Goal: Check status: Check status

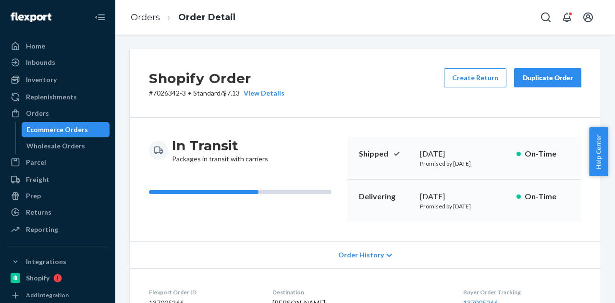
click at [77, 130] on div "Ecommerce Orders" at bounding box center [56, 130] width 61 height 10
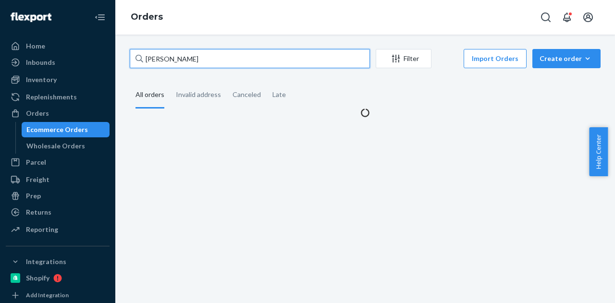
click at [207, 60] on input "[PERSON_NAME]" at bounding box center [250, 58] width 240 height 19
paste input "[PERSON_NAME]"
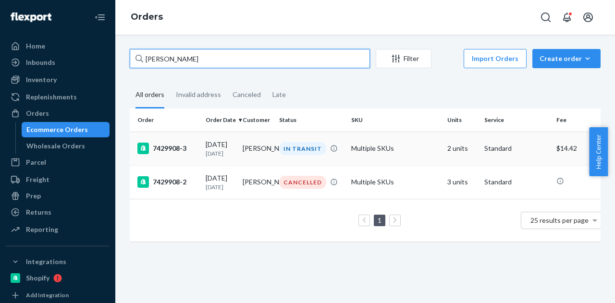
type input "Madeline Casey"
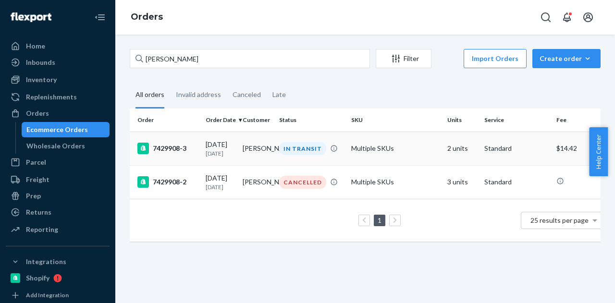
click at [270, 147] on td "Madeline Casey" at bounding box center [257, 149] width 37 height 34
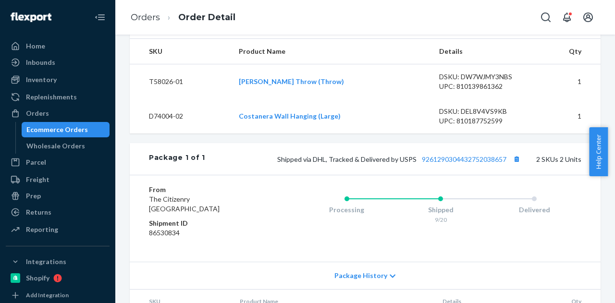
scroll to position [430, 0]
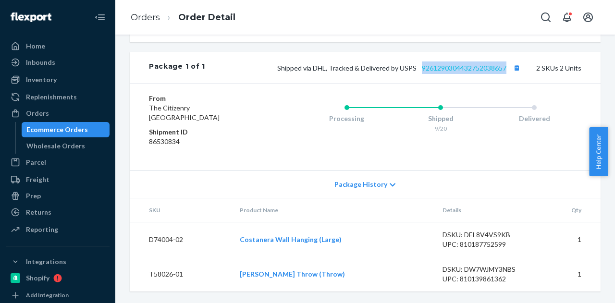
drag, startPoint x: 503, startPoint y: 66, endPoint x: 414, endPoint y: 70, distance: 88.5
click at [414, 70] on span "Shipped via DHL, Tracked & Delivered by USPS 9261290304432752038657" at bounding box center [399, 68] width 245 height 8
copy link "9261290304432752038657"
click at [449, 69] on link "9261290304432752038657" at bounding box center [464, 68] width 85 height 8
click at [89, 125] on div "Ecommerce Orders" at bounding box center [66, 129] width 86 height 13
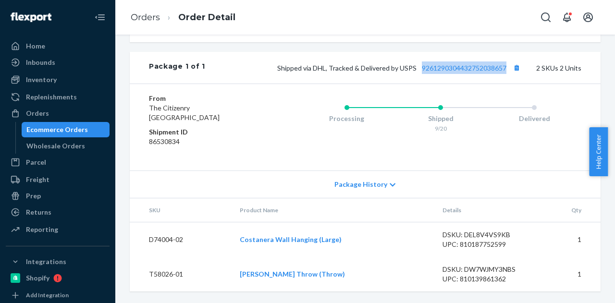
click at [89, 125] on div "Ecommerce Orders" at bounding box center [66, 129] width 86 height 13
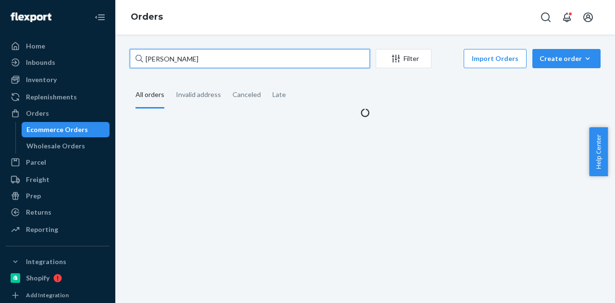
click at [247, 65] on input "Madeline Casey" at bounding box center [250, 58] width 240 height 19
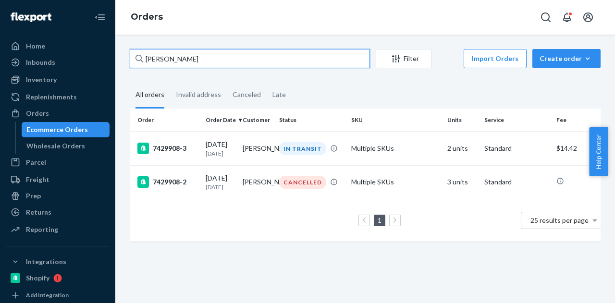
paste input "Julie McMullen"
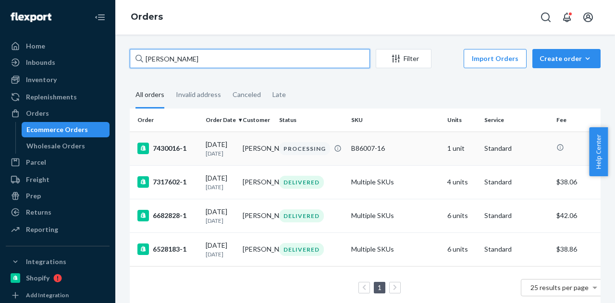
scroll to position [48, 0]
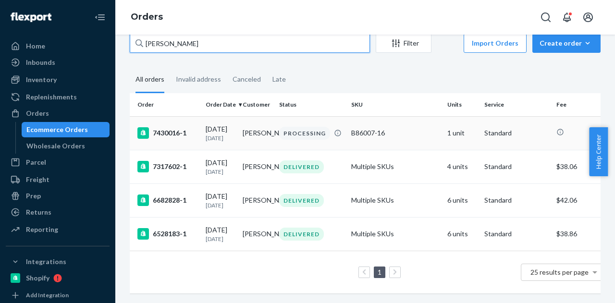
type input "Julie McMullen"
click at [270, 116] on td "Julie McMullen" at bounding box center [257, 133] width 37 height 34
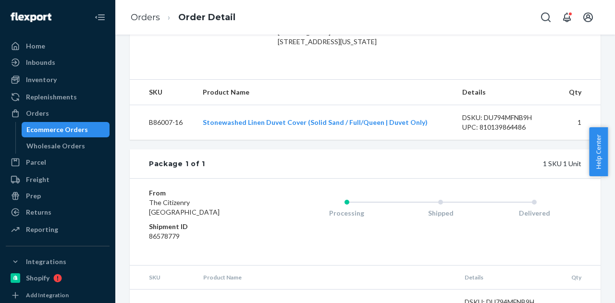
scroll to position [288, 0]
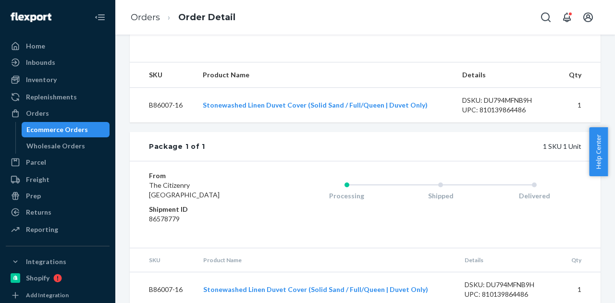
click at [72, 127] on div "Ecommerce Orders" at bounding box center [56, 130] width 61 height 10
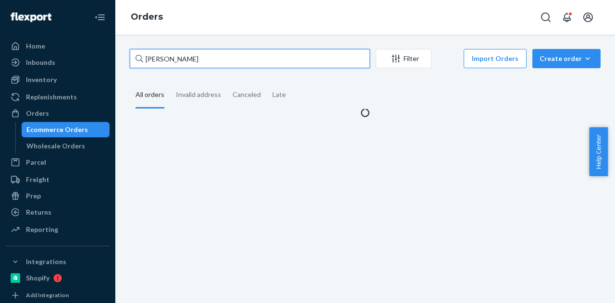
click at [213, 53] on input "Julie McMullen" at bounding box center [250, 58] width 240 height 19
paste input "avery cordray"
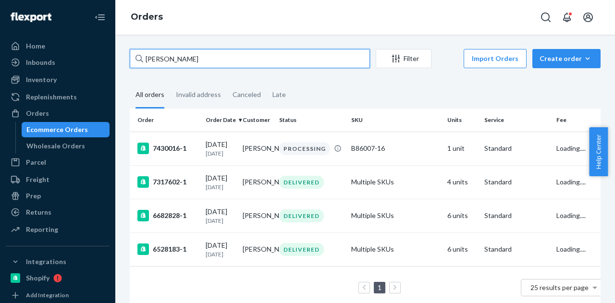
type input "avery cordray"
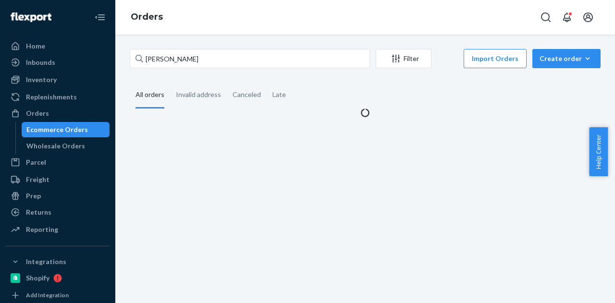
click at [328, 85] on fieldset "All orders Invalid address Canceled Late" at bounding box center [365, 95] width 471 height 26
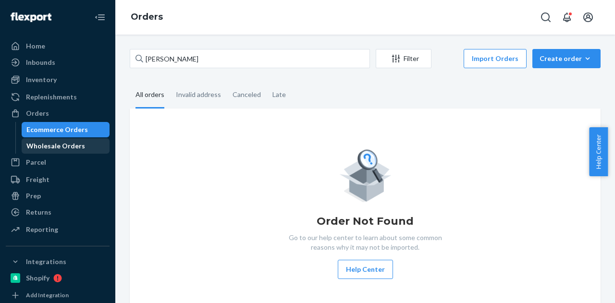
click at [71, 146] on div "Wholesale Orders" at bounding box center [55, 146] width 59 height 10
click at [70, 146] on div "Wholesale Orders" at bounding box center [55, 146] width 59 height 10
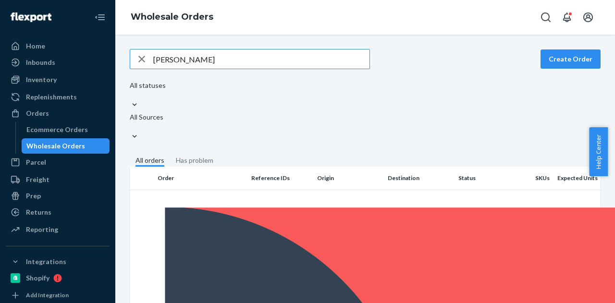
type input "Stephanie Loughner"
click at [443, 156] on fieldset "All orders Has problem" at bounding box center [365, 161] width 471 height 11
click at [211, 56] on input "Stephanie Loughner" at bounding box center [261, 58] width 216 height 19
click at [57, 127] on div "Ecommerce Orders" at bounding box center [56, 130] width 61 height 10
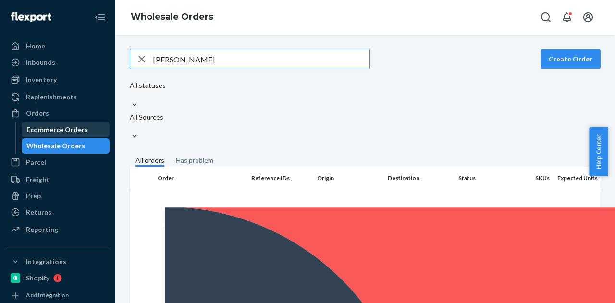
click at [57, 127] on div "Ecommerce Orders" at bounding box center [56, 130] width 61 height 10
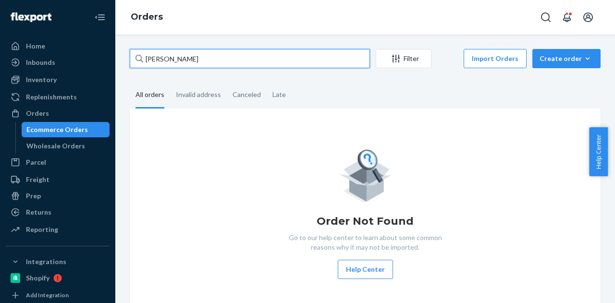
click at [229, 64] on input "avery cordray" at bounding box center [250, 58] width 240 height 19
paste input "Hannah Pocock"
click at [231, 65] on input "Hannah Pocock" at bounding box center [250, 58] width 240 height 19
type input "Hannah Pocock"
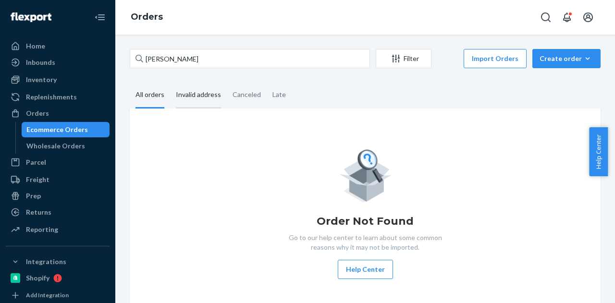
click at [205, 92] on div "Invalid address" at bounding box center [198, 95] width 45 height 26
click at [170, 82] on input "Invalid address" at bounding box center [170, 82] width 0 height 0
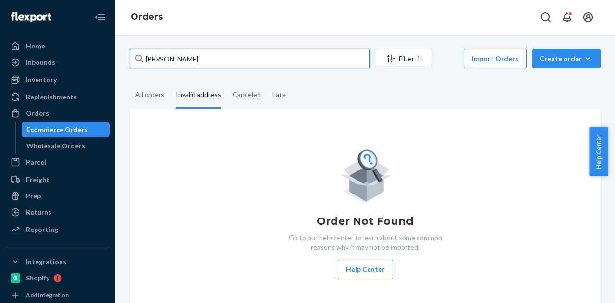
click at [209, 62] on input "Hannah Pocock" at bounding box center [250, 58] width 240 height 19
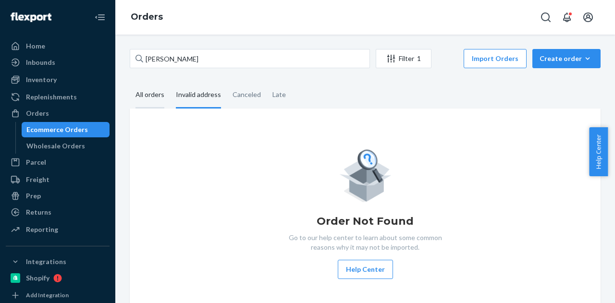
click at [161, 90] on div "All orders" at bounding box center [149, 95] width 29 height 26
click at [130, 82] on input "All orders" at bounding box center [130, 82] width 0 height 0
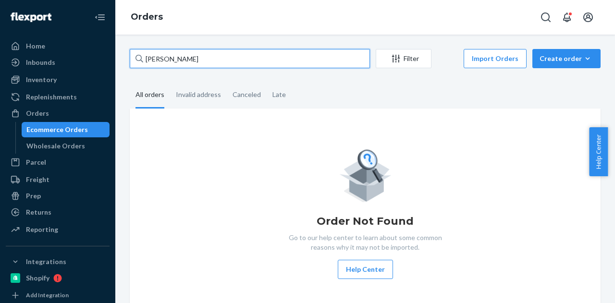
click at [227, 59] on input "Hannah Pocock" at bounding box center [250, 58] width 240 height 19
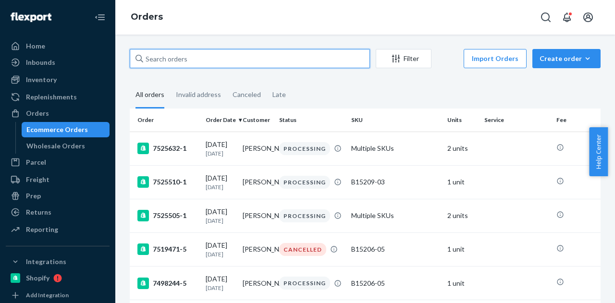
paste input "Hannah Pocock"
type input "Hannah Pocock"
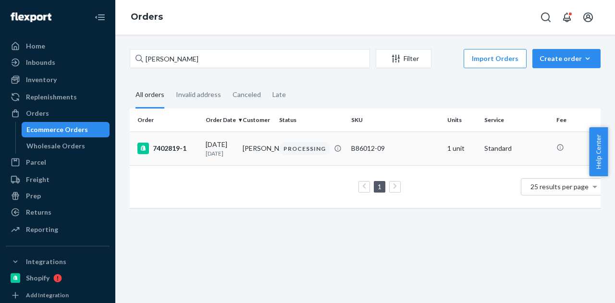
click at [204, 144] on td "09/20/2025 1 day ago" at bounding box center [220, 149] width 37 height 34
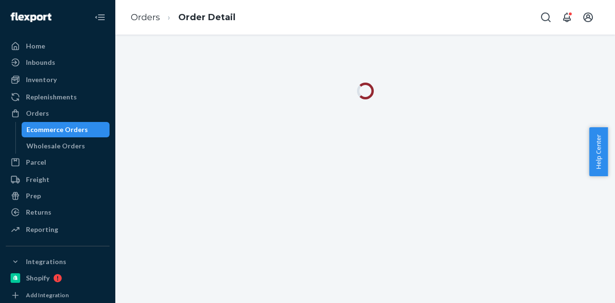
drag, startPoint x: 68, startPoint y: 147, endPoint x: 67, endPoint y: 131, distance: 16.3
click at [68, 147] on div "Wholesale Orders" at bounding box center [55, 146] width 59 height 10
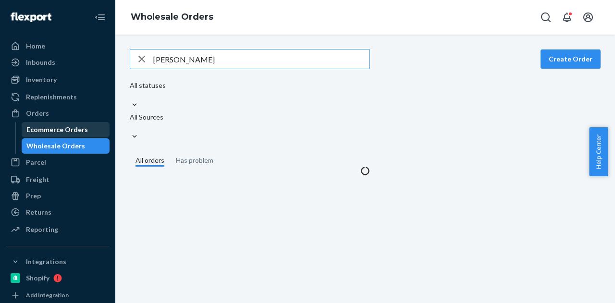
click at [67, 128] on div "Ecommerce Orders" at bounding box center [56, 130] width 61 height 10
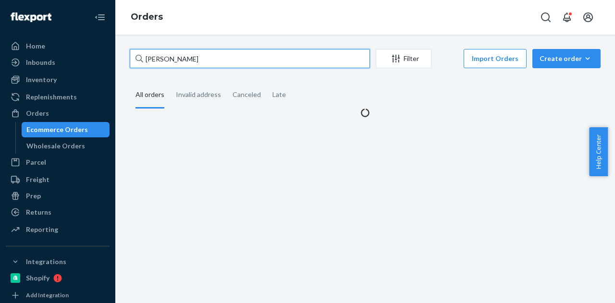
click at [233, 49] on input "Hannah Pocock" at bounding box center [250, 58] width 240 height 19
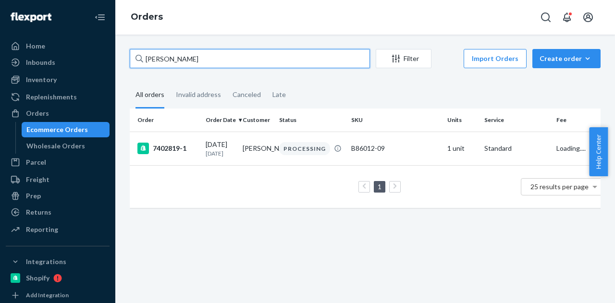
paste input "sienna heinz"
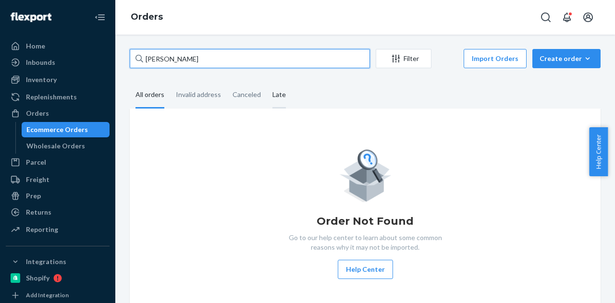
paste input "Karina Drake"
type input "Karina Drake"
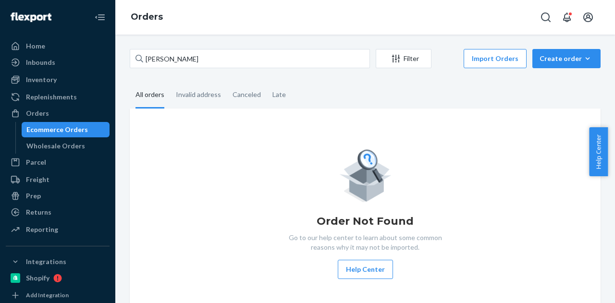
click at [327, 92] on fieldset "All orders Invalid address Canceled Late" at bounding box center [365, 95] width 471 height 26
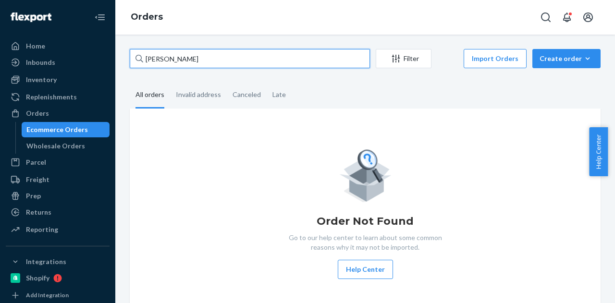
click at [293, 56] on input "Karina Drake" at bounding box center [250, 58] width 240 height 19
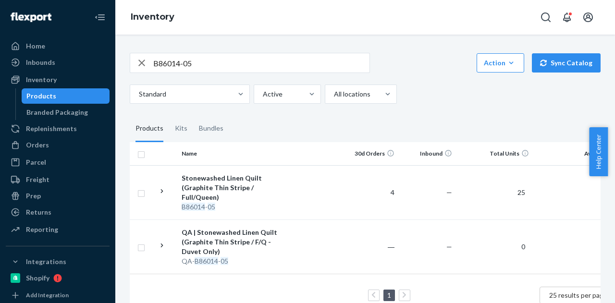
click at [195, 64] on input "B86014-05" at bounding box center [261, 62] width 216 height 19
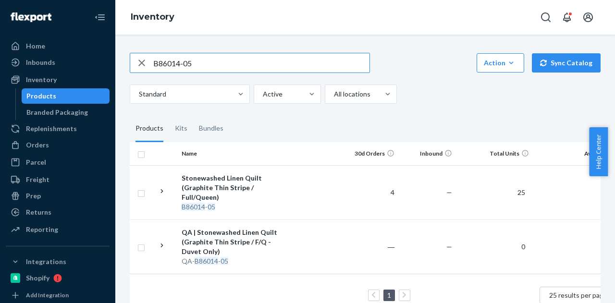
paste input "R54009-03"
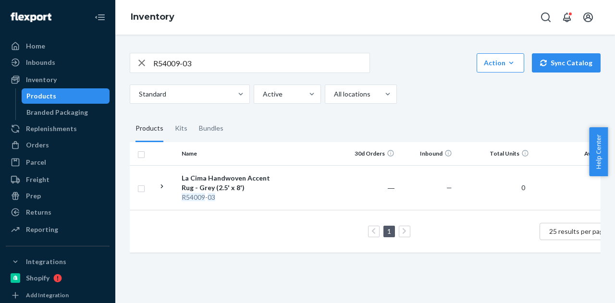
click at [219, 66] on input "R54009-03" at bounding box center [261, 62] width 216 height 19
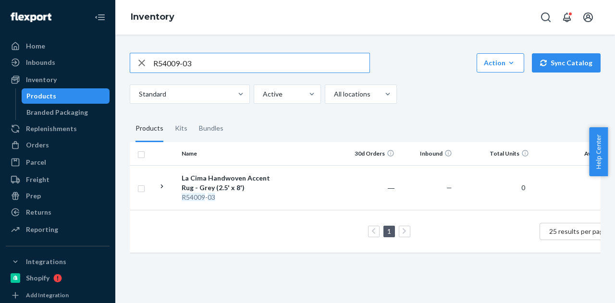
paste input "SKU B86009-16"
drag, startPoint x: 171, startPoint y: 60, endPoint x: 153, endPoint y: 60, distance: 17.8
click at [153, 60] on input "SKU B86009-16" at bounding box center [261, 62] width 216 height 19
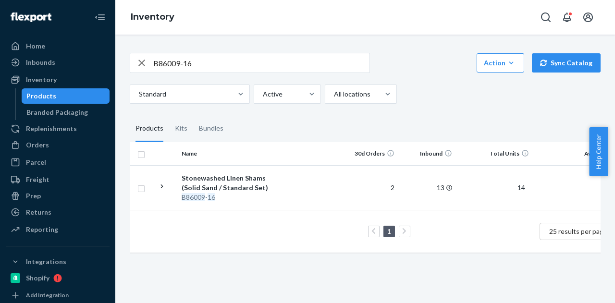
click at [212, 71] on input "B86009-16" at bounding box center [261, 62] width 216 height 19
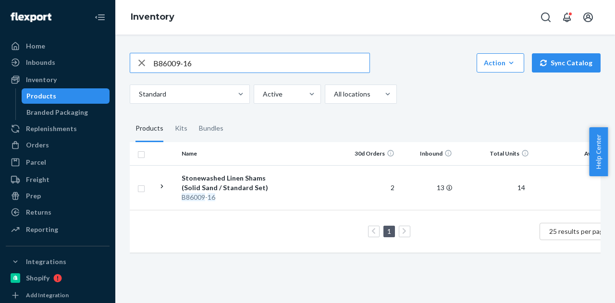
paste input "102-16-K2"
type input "B86102-16-K2"
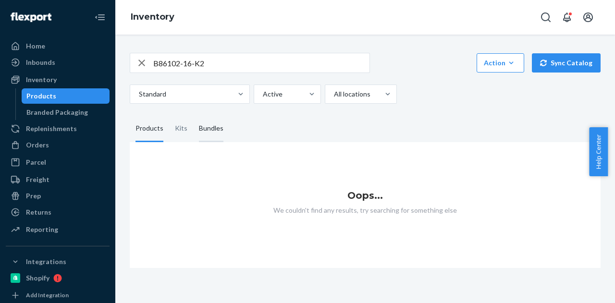
click at [218, 129] on div "Bundles" at bounding box center [211, 128] width 24 height 27
click at [193, 115] on input "Bundles" at bounding box center [193, 115] width 0 height 0
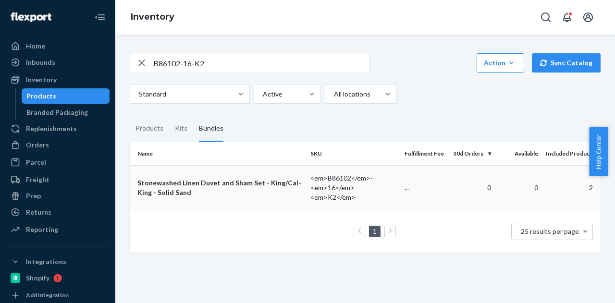
click at [235, 181] on div "Stonewashed Linen Duvet and Sham Set - King/Cal-King - Solid Sand" at bounding box center [219, 187] width 165 height 19
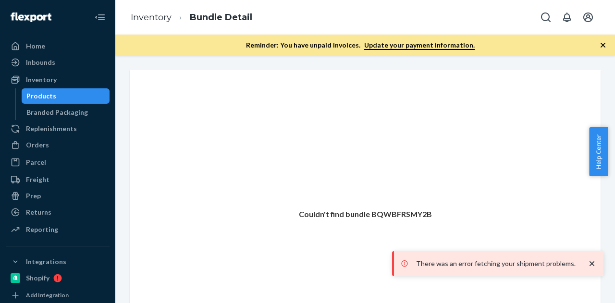
click at [211, 50] on div "Reminder: You have unpaid invoices. Update your payment information." at bounding box center [364, 45] width 499 height 21
click at [603, 46] on icon "button" at bounding box center [602, 45] width 5 height 5
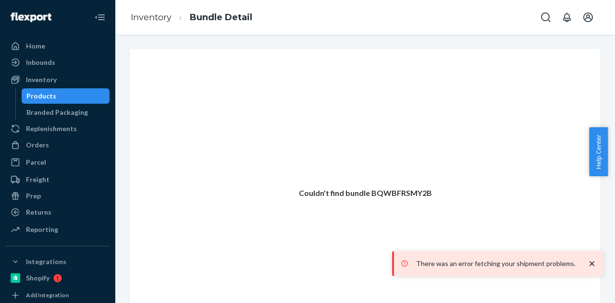
click at [72, 100] on div "Products" at bounding box center [66, 95] width 86 height 13
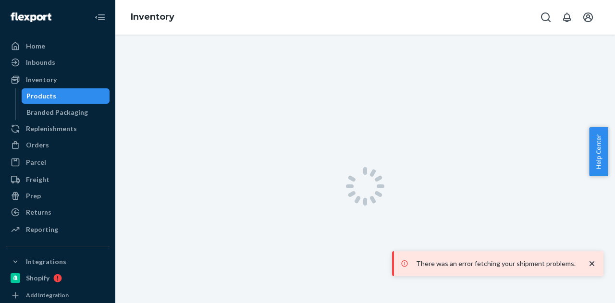
click at [72, 100] on div "Products" at bounding box center [66, 95] width 86 height 13
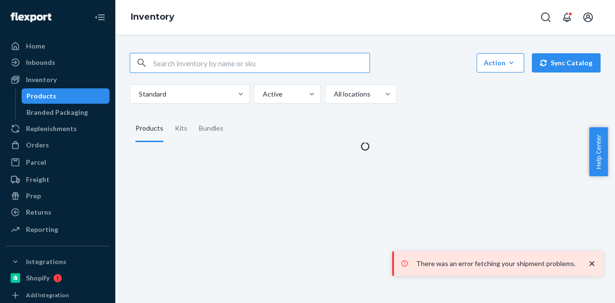
click at [178, 66] on input "text" at bounding box center [261, 62] width 216 height 19
paste input "B86102-16-K2"
type input "B86102-16-K2"
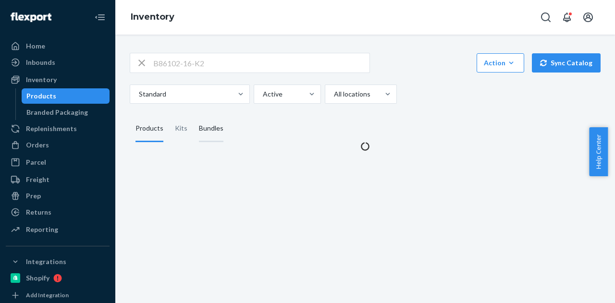
click at [208, 133] on div "Bundles" at bounding box center [211, 128] width 24 height 27
click at [193, 115] on input "Bundles" at bounding box center [193, 115] width 0 height 0
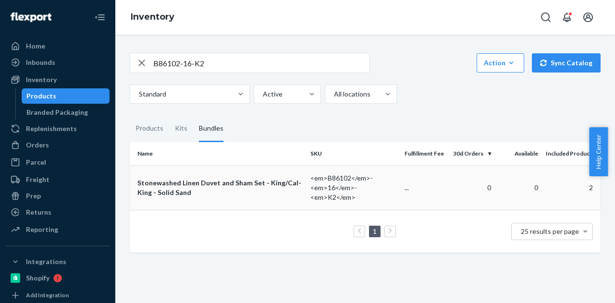
click at [228, 182] on div "Stonewashed Linen Duvet and Sham Set - King/Cal-King - Solid Sand" at bounding box center [219, 187] width 165 height 19
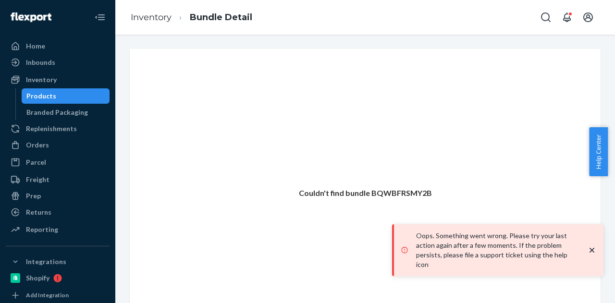
click at [592, 253] on icon "close toast" at bounding box center [592, 250] width 10 height 10
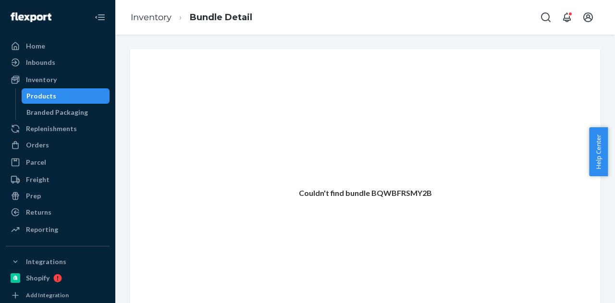
click at [64, 94] on div "Products" at bounding box center [66, 95] width 86 height 13
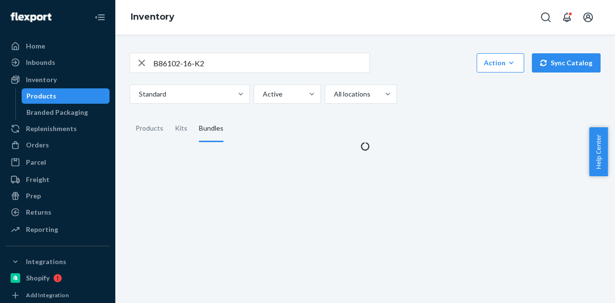
click at [64, 94] on div "Products" at bounding box center [66, 95] width 86 height 13
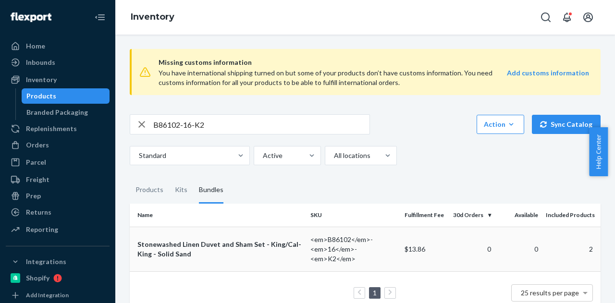
click at [251, 244] on div "Stonewashed Linen Duvet and Sham Set - King/Cal-King - Solid Sand" at bounding box center [219, 249] width 165 height 19
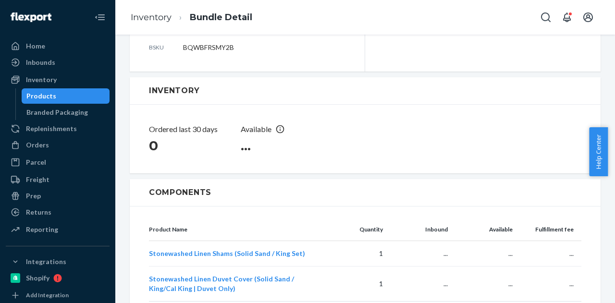
scroll to position [192, 0]
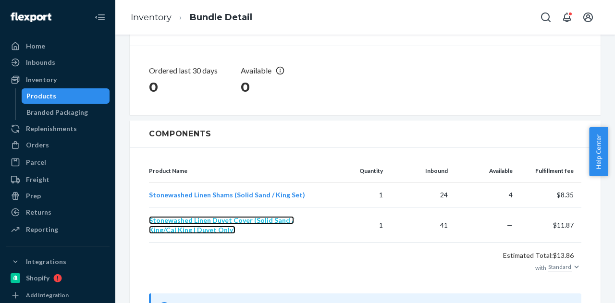
click at [262, 219] on span "Stonewashed Linen Duvet Cover (Solid Sand / King/Cal King | Duvet Only)" at bounding box center [221, 225] width 145 height 18
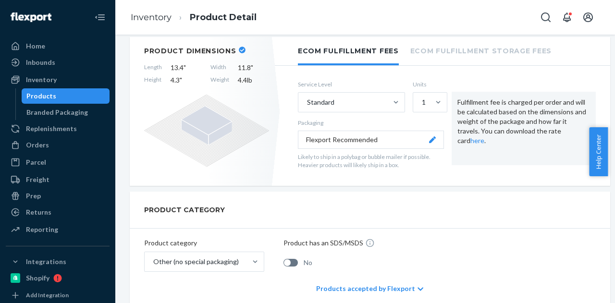
scroll to position [192, 0]
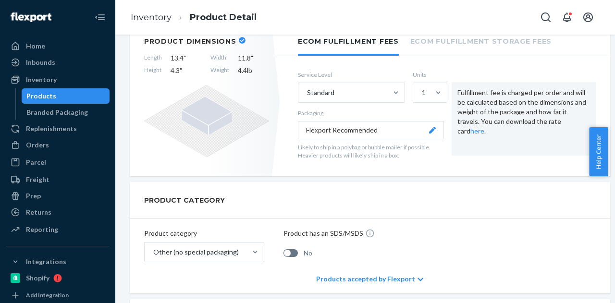
click at [81, 96] on div "Products" at bounding box center [66, 95] width 86 height 13
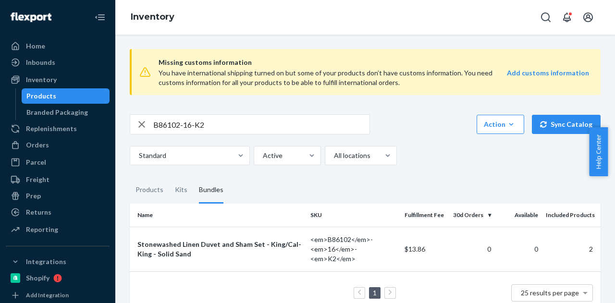
click at [168, 129] on input "B86102-16-K2" at bounding box center [261, 124] width 216 height 19
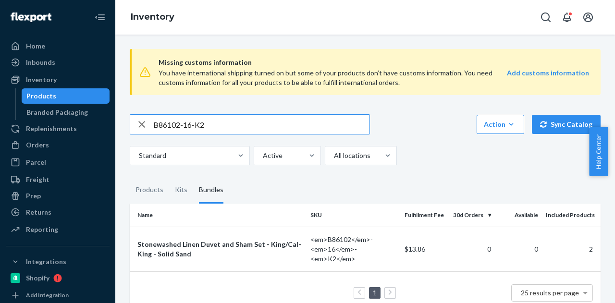
paste input "R141018-07"
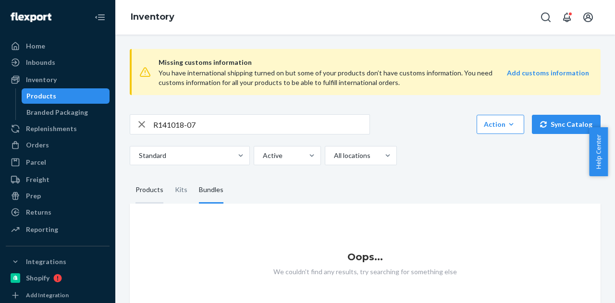
click at [148, 195] on div "Products" at bounding box center [149, 190] width 28 height 27
click at [130, 177] on input "Products" at bounding box center [130, 177] width 0 height 0
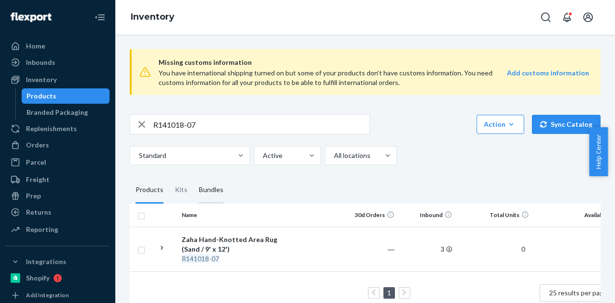
click at [203, 188] on div "Bundles" at bounding box center [211, 190] width 24 height 27
click at [193, 177] on input "Bundles" at bounding box center [193, 177] width 0 height 0
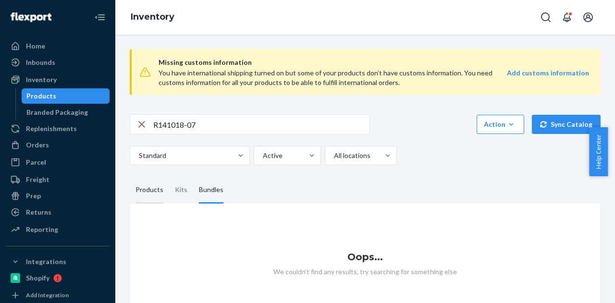
click at [149, 193] on div "Products" at bounding box center [149, 190] width 28 height 27
click at [130, 177] on input "Products" at bounding box center [130, 177] width 0 height 0
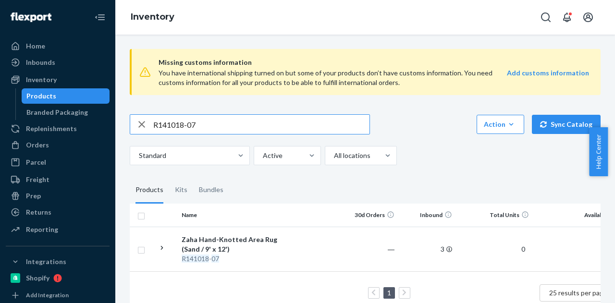
click at [181, 126] on input "R141018-07" at bounding box center [261, 124] width 216 height 19
paste input "B86019-06"
click at [237, 124] on input "B86019-06" at bounding box center [261, 124] width 216 height 19
paste input "F137001-05-K"
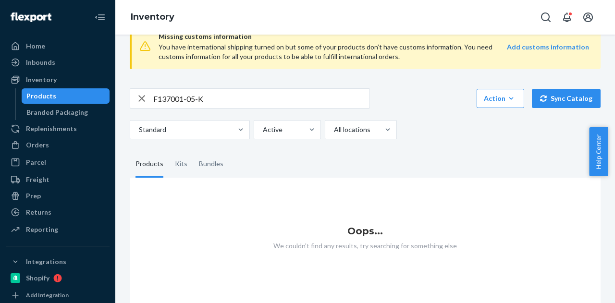
scroll to position [33, 0]
click at [212, 162] on div "Bundles" at bounding box center [211, 163] width 24 height 27
click at [193, 150] on input "Bundles" at bounding box center [193, 150] width 0 height 0
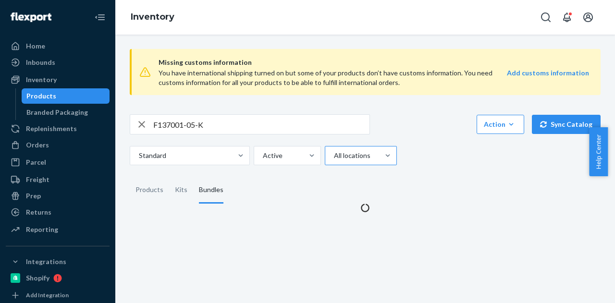
scroll to position [0, 0]
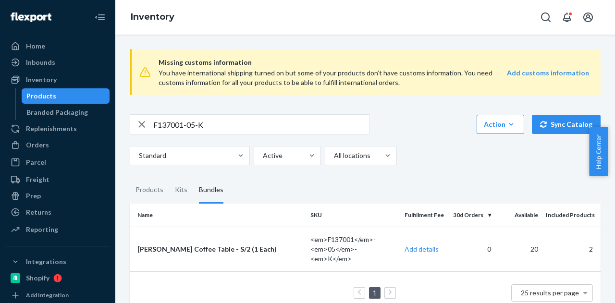
click at [191, 128] on input "F137001-05-K" at bounding box center [261, 124] width 216 height 19
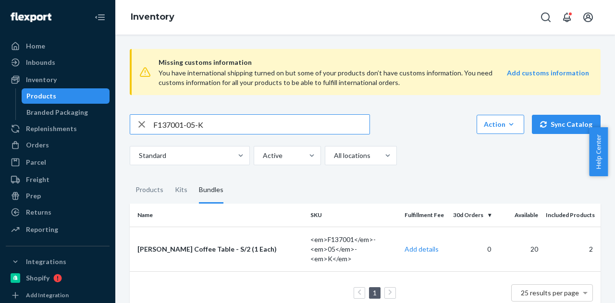
paste input "Lisa Brune"
type input "Lisa Brune"
click at [426, 133] on div "Lisa Brune Action Create product Create kit or bundle Bulk create products Bulk…" at bounding box center [365, 124] width 471 height 20
click at [224, 124] on input "Lisa Brune" at bounding box center [261, 124] width 216 height 19
click at [430, 120] on div "Lisa Brune Action Create product Create kit or bundle Bulk create products Bulk…" at bounding box center [365, 124] width 471 height 20
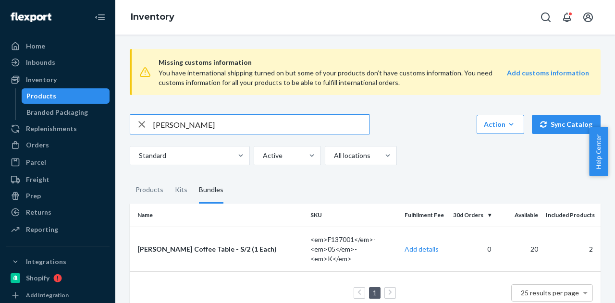
click at [271, 128] on input "Lisa Brune" at bounding box center [261, 124] width 216 height 19
paste input "Lisa Brune"
click at [405, 122] on div "Lisa Brune Action Create product Create kit or bundle Bulk create products Bulk…" at bounding box center [365, 124] width 471 height 20
click at [194, 129] on input "Lisa Brune" at bounding box center [261, 124] width 216 height 19
click at [227, 138] on div "Lisa Brune Action Create product Create kit or bundle Bulk create products Bulk…" at bounding box center [365, 139] width 471 height 51
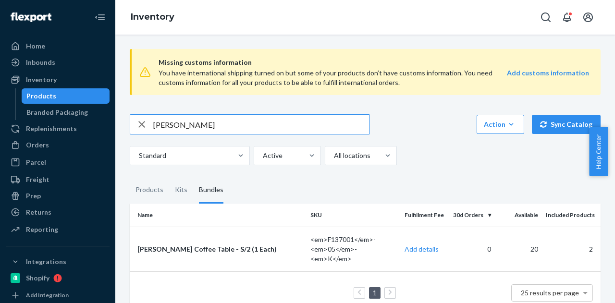
click at [230, 129] on input "Lisa Brune" at bounding box center [261, 124] width 216 height 19
paste input "P126010-01"
type input "P126010-01"
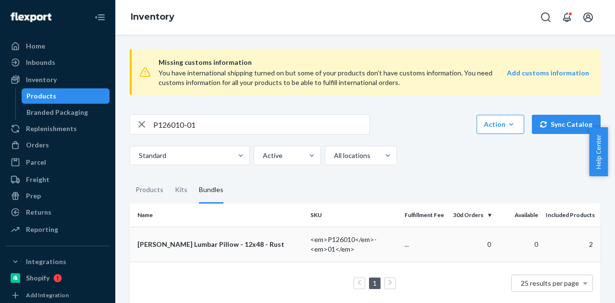
click at [232, 243] on div "Kayra Kilim Lumbar Pillow - 12x48 - Rust" at bounding box center [219, 245] width 165 height 10
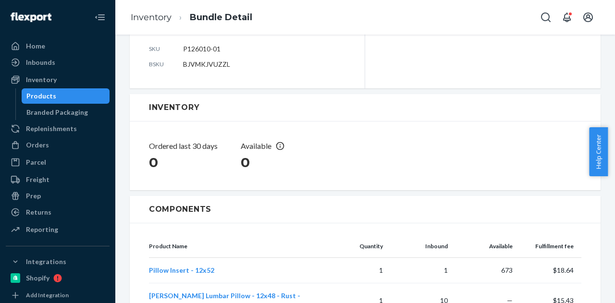
scroll to position [144, 0]
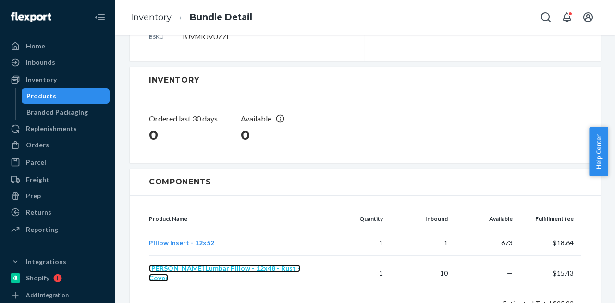
click at [275, 264] on span "Kayra Kilim Lumbar Pillow - 12x48 - Rust - Cover" at bounding box center [224, 273] width 151 height 18
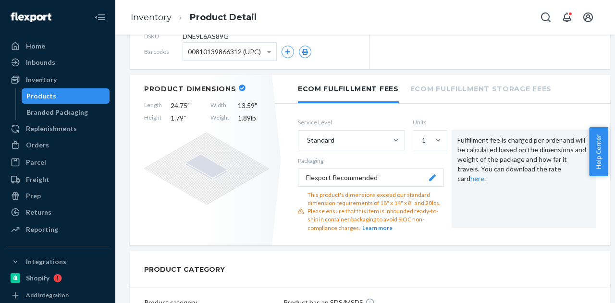
scroll to position [48, 0]
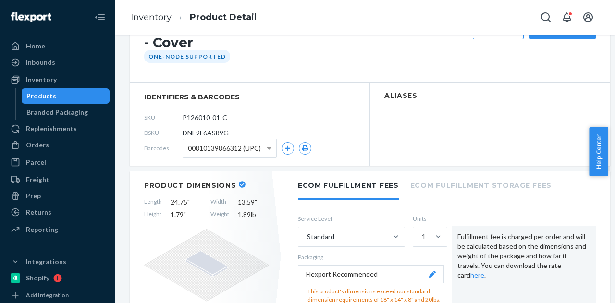
click at [67, 99] on div "Products" at bounding box center [66, 95] width 86 height 13
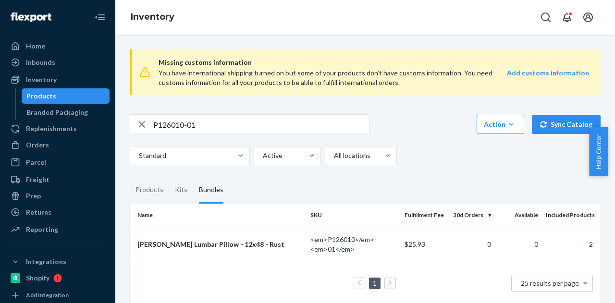
click at [208, 137] on div "P126010-01 Action Create product Create kit or bundle Bulk create products Bulk…" at bounding box center [365, 139] width 471 height 51
click at [216, 122] on input "P126010-01" at bounding box center [261, 124] width 216 height 19
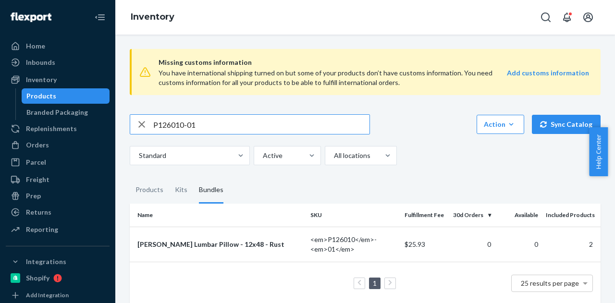
paste input "Trajan Grimsrud"
click at [219, 129] on input "Trajan Grimsrud" at bounding box center [261, 124] width 216 height 19
paste input "SKU B86015-06"
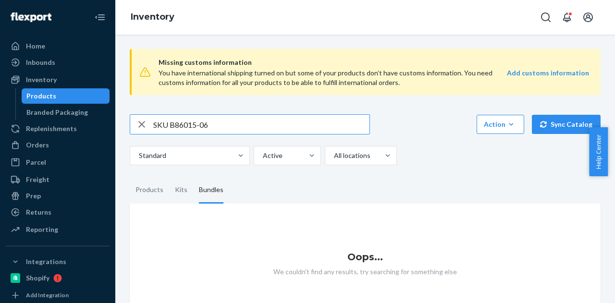
drag, startPoint x: 169, startPoint y: 123, endPoint x: 122, endPoint y: 117, distance: 47.5
click at [122, 117] on div "Missing customs information You have international shipping turned on but some …" at bounding box center [364, 185] width 485 height 288
type input "B86015-06"
click at [154, 187] on div "Products" at bounding box center [149, 190] width 28 height 27
click at [130, 177] on input "Products" at bounding box center [130, 177] width 0 height 0
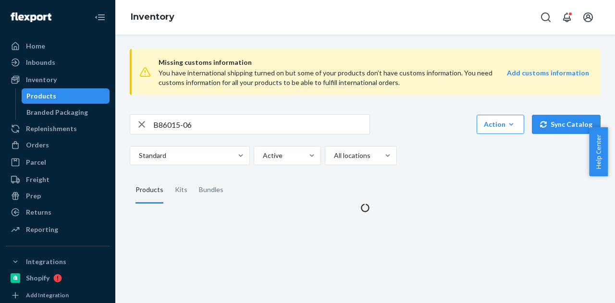
click at [208, 105] on div "Missing customs information You have international shipping turned on but some …" at bounding box center [364, 126] width 485 height 171
click at [241, 124] on input "B86015-06" at bounding box center [261, 124] width 216 height 19
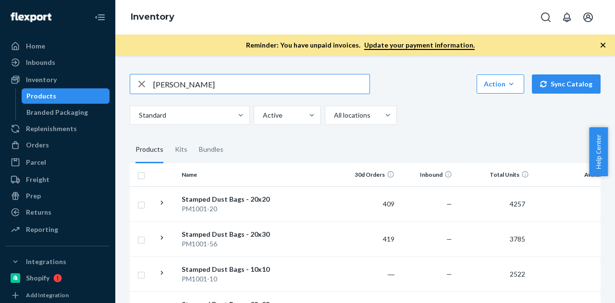
type input "[PERSON_NAME]"
click at [54, 139] on div "Orders" at bounding box center [58, 144] width 102 height 13
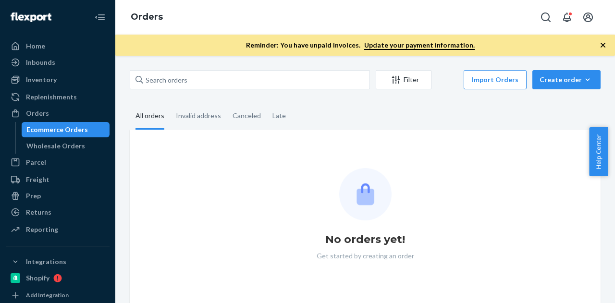
click at [59, 129] on div "Ecommerce Orders" at bounding box center [56, 130] width 61 height 10
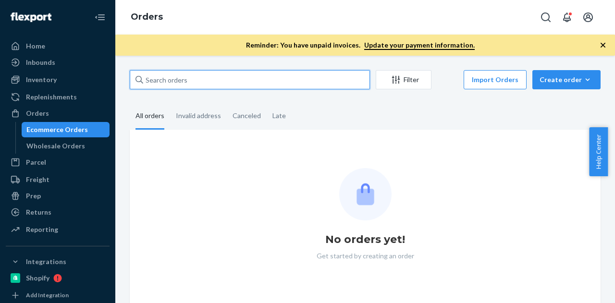
click at [188, 89] on input "text" at bounding box center [250, 79] width 240 height 19
paste input "[PERSON_NAME]"
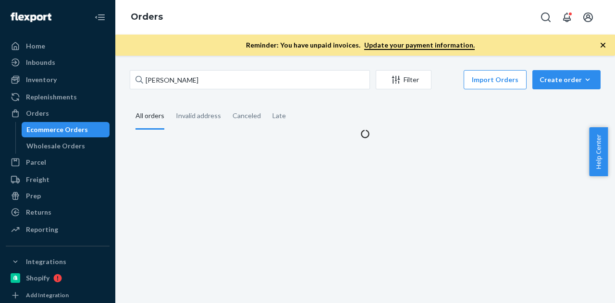
click at [600, 44] on icon "button" at bounding box center [603, 45] width 10 height 10
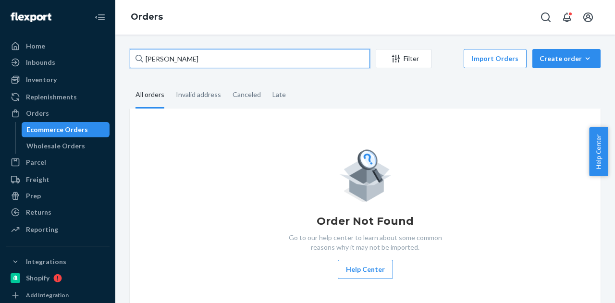
click at [207, 64] on input "[PERSON_NAME]" at bounding box center [250, 58] width 240 height 19
paste input "Andy Schaub"
type input "Andy Schaub"
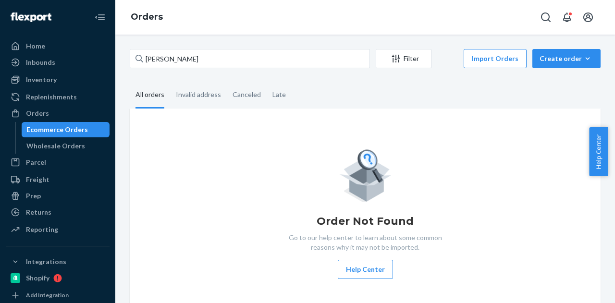
click at [334, 91] on fieldset "All orders Invalid address Canceled Late" at bounding box center [365, 95] width 471 height 26
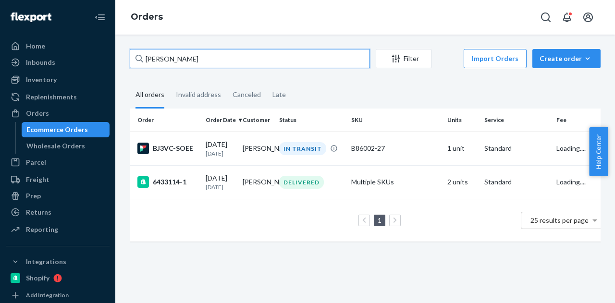
click at [263, 55] on input "Andy Schaub" at bounding box center [250, 58] width 240 height 19
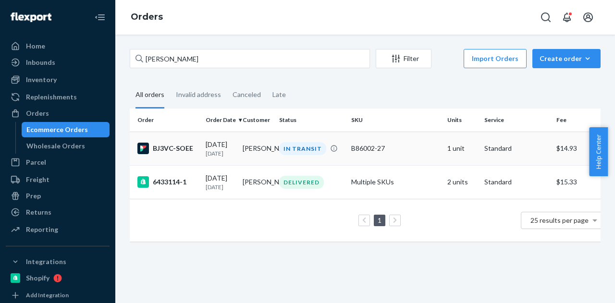
click at [248, 155] on td "Andy Schaub" at bounding box center [257, 149] width 37 height 34
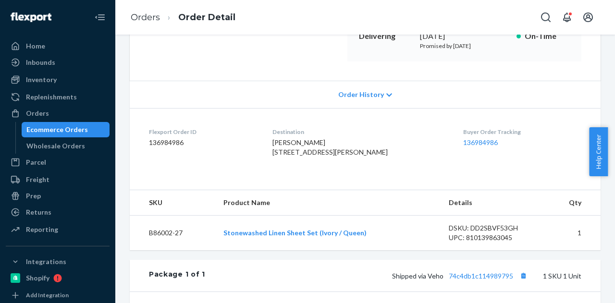
scroll to position [208, 0]
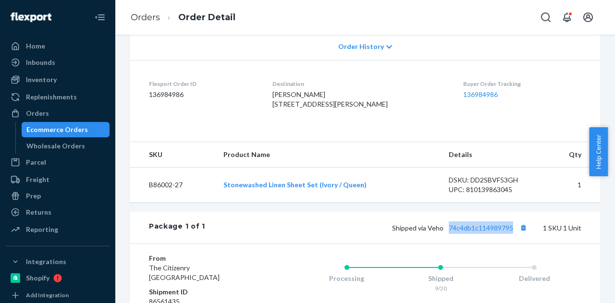
drag, startPoint x: 440, startPoint y: 245, endPoint x: 508, endPoint y: 250, distance: 67.9
click at [508, 234] on div "Shipped via Veho 74c4db1c114989795 1 SKU 1 Unit" at bounding box center [393, 227] width 376 height 12
copy link "74c4db1c114989795"
click at [485, 232] on link "74c4db1c114989795" at bounding box center [481, 228] width 64 height 8
click at [84, 126] on div "Ecommerce Orders" at bounding box center [56, 130] width 61 height 10
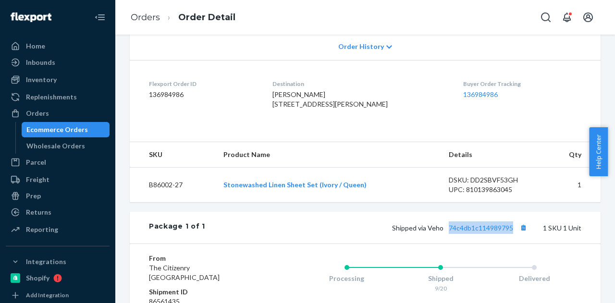
click at [84, 126] on div "Ecommerce Orders" at bounding box center [56, 130] width 61 height 10
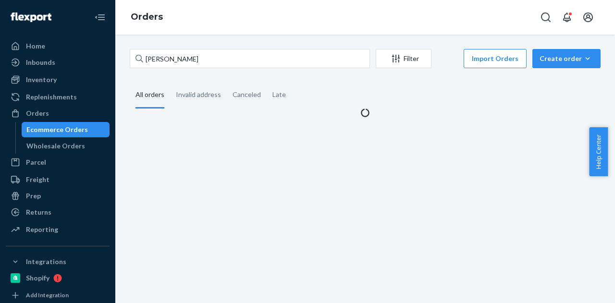
click at [244, 48] on div "Andy Schaub Filter Import Orders Create order Ecommerce order Removal order All…" at bounding box center [364, 169] width 499 height 268
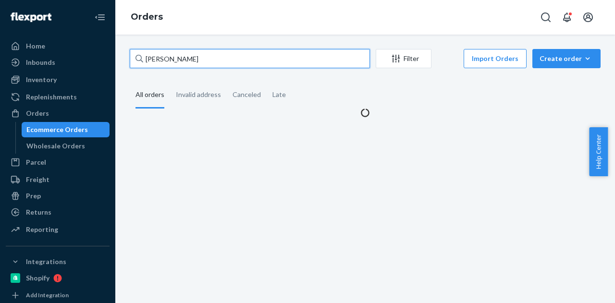
click at [251, 52] on input "Andy Schaub" at bounding box center [250, 58] width 240 height 19
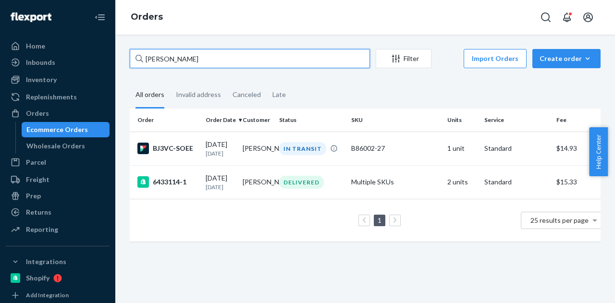
click at [268, 60] on input "Andy Schaub" at bounding box center [250, 58] width 240 height 19
paste input "Lisa Brune"
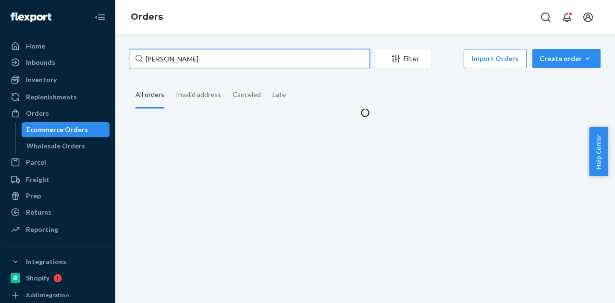
type input "Lisa Brune"
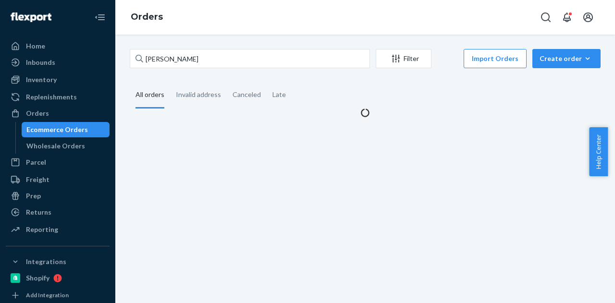
click at [384, 86] on fieldset "All orders Invalid address Canceled Late" at bounding box center [365, 95] width 471 height 26
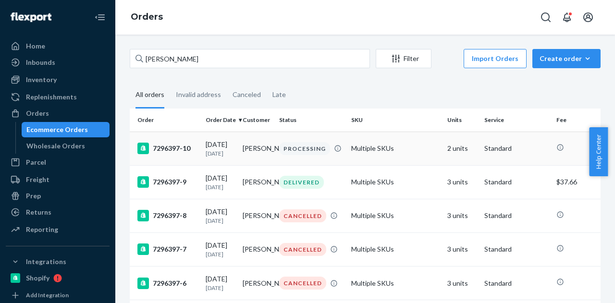
click at [247, 156] on td "Lisa Brune" at bounding box center [257, 149] width 37 height 34
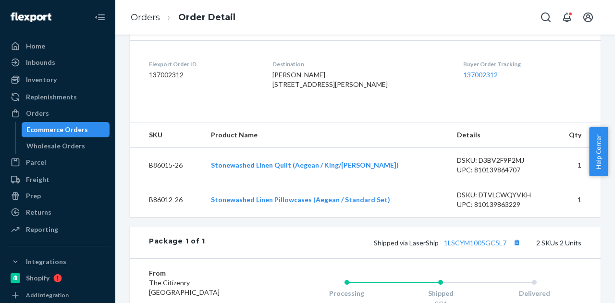
scroll to position [420, 0]
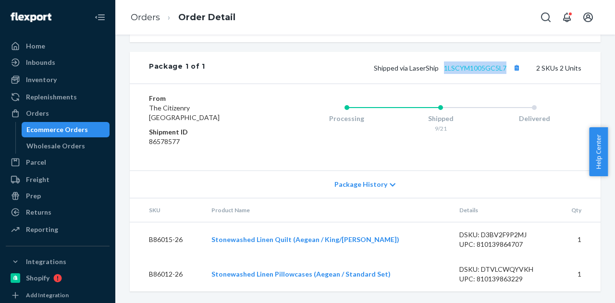
drag, startPoint x: 437, startPoint y: 70, endPoint x: 499, endPoint y: 73, distance: 63.0
click at [499, 72] on span "Shipped via LaserShip 1LSCYM1005GC5L7" at bounding box center [448, 68] width 149 height 8
copy link "1LSCYM1005GC5L7"
click at [462, 69] on link "1LSCYM1005GC5L7" at bounding box center [475, 68] width 62 height 8
click at [97, 125] on div "Ecommerce Orders" at bounding box center [66, 129] width 86 height 13
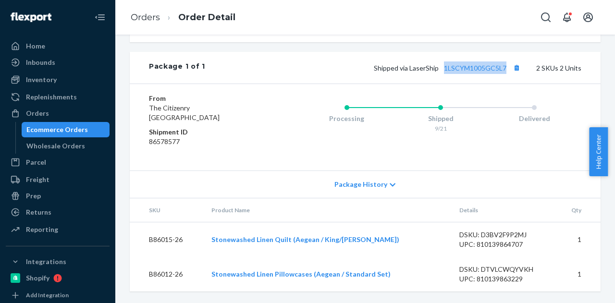
click at [97, 125] on div "Ecommerce Orders" at bounding box center [66, 129] width 86 height 13
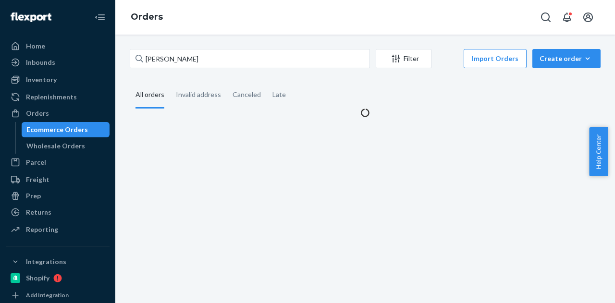
click at [97, 125] on div "Ecommerce Orders" at bounding box center [66, 129] width 86 height 13
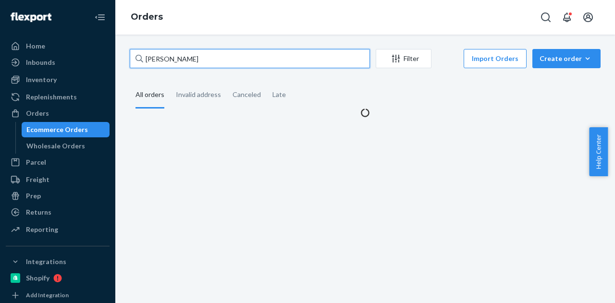
click at [236, 57] on input "Lisa Brune" at bounding box center [250, 58] width 240 height 19
paste input "Catie Newell"
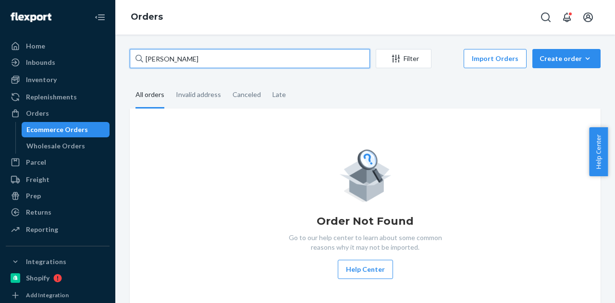
click at [234, 60] on input "Catie Newell" at bounding box center [250, 58] width 240 height 19
paste input "Rick Guzman"
type input "Rick Guzman"
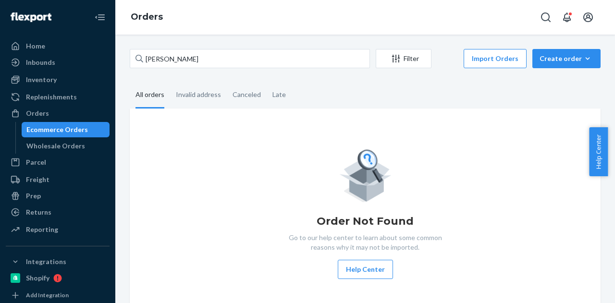
click at [331, 94] on fieldset "All orders Invalid address Canceled Late" at bounding box center [365, 95] width 471 height 26
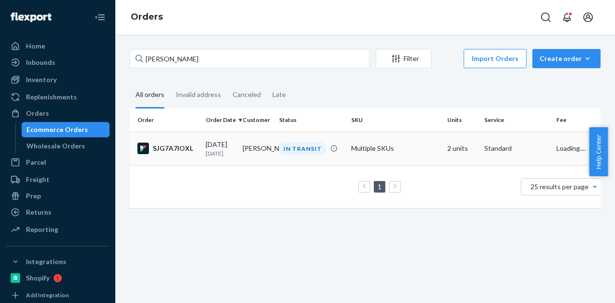
click at [250, 142] on td "Rick Guzman" at bounding box center [257, 149] width 37 height 34
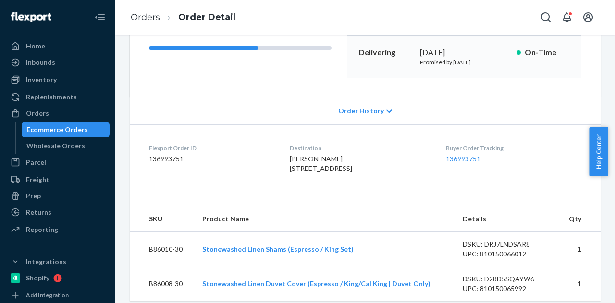
scroll to position [240, 0]
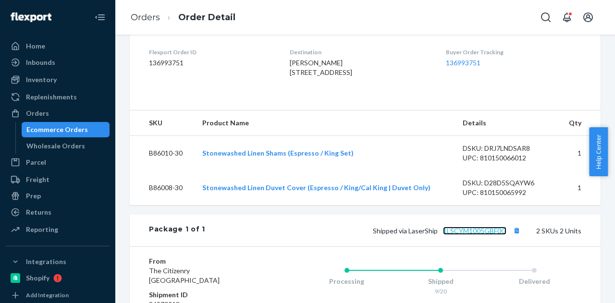
click at [453, 235] on link "1LSCYM1005GBF0G" at bounding box center [474, 231] width 63 height 8
drag, startPoint x: 435, startPoint y: 250, endPoint x: 499, endPoint y: 252, distance: 64.9
click at [499, 235] on span "Shipped via LaserShip 1LSCYM1005GBF0G" at bounding box center [448, 231] width 150 height 8
copy link "1LSCYM1005GBF0G"
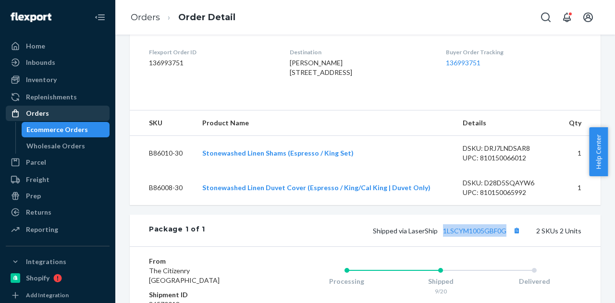
drag, startPoint x: 69, startPoint y: 128, endPoint x: 89, endPoint y: 114, distance: 24.1
click at [69, 128] on div "Ecommerce Orders" at bounding box center [56, 130] width 61 height 10
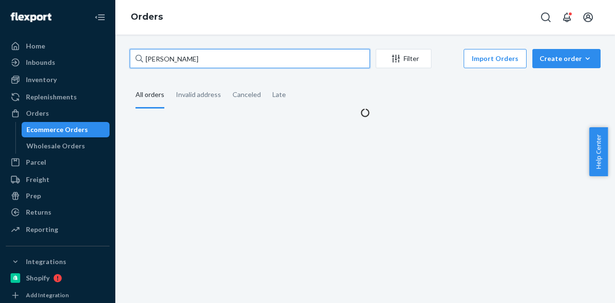
click at [203, 57] on input "Rick Guzman" at bounding box center [250, 58] width 240 height 19
paste input "Trajan Grimsrud"
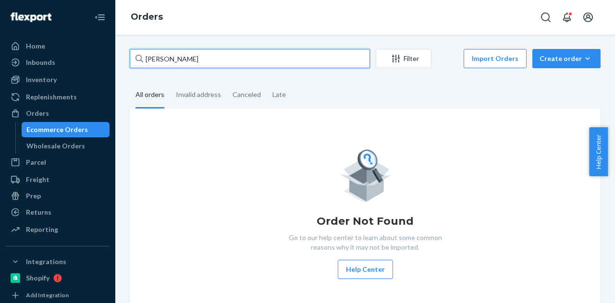
click at [269, 61] on input "Trajan Grimsrud" at bounding box center [250, 58] width 240 height 19
paste input "Stephanie Jones"
type input "Stephanie Jones"
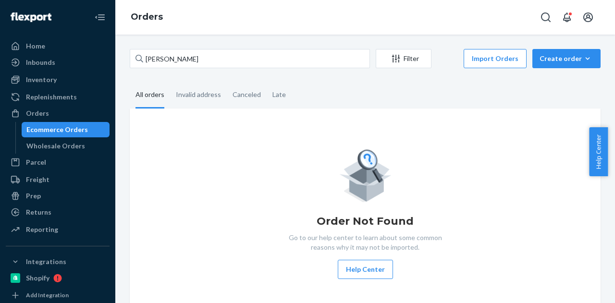
click at [366, 97] on fieldset "All orders Invalid address Canceled Late" at bounding box center [365, 95] width 471 height 26
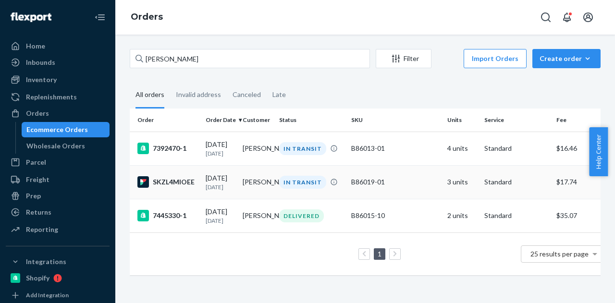
click at [245, 185] on td "Stephanie Jones" at bounding box center [257, 182] width 37 height 34
click at [273, 186] on td "Stephanie Jones" at bounding box center [257, 182] width 37 height 34
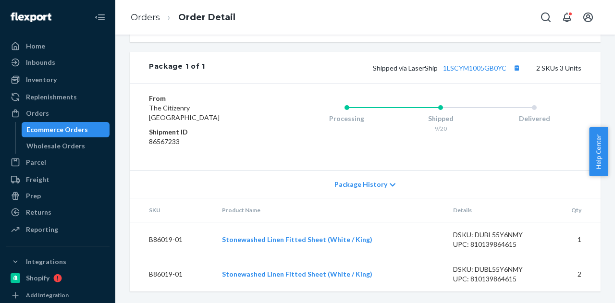
scroll to position [290, 0]
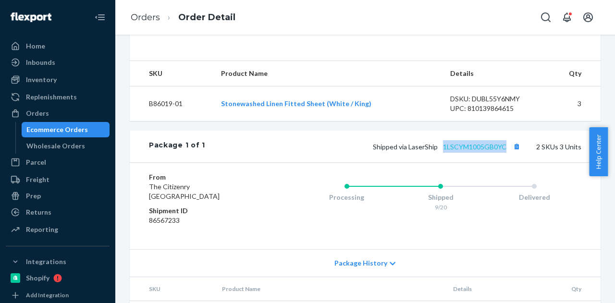
drag, startPoint x: 490, startPoint y: 165, endPoint x: 438, endPoint y: 166, distance: 51.9
click at [438, 151] on span "Shipped via LaserShip 1LSCYM1005GB0YC" at bounding box center [448, 147] width 150 height 8
copy link "1LSCYM1005GB0YC"
click at [460, 151] on link "1LSCYM1005GB0YC" at bounding box center [474, 147] width 63 height 8
copy link "1LSCYM1005GB0YC"
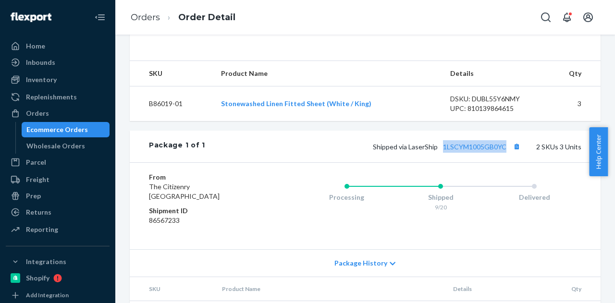
click at [77, 122] on div "Orders Ecommerce Orders Wholesale Orders" at bounding box center [58, 130] width 104 height 48
click at [74, 127] on div "Ecommerce Orders" at bounding box center [56, 130] width 61 height 10
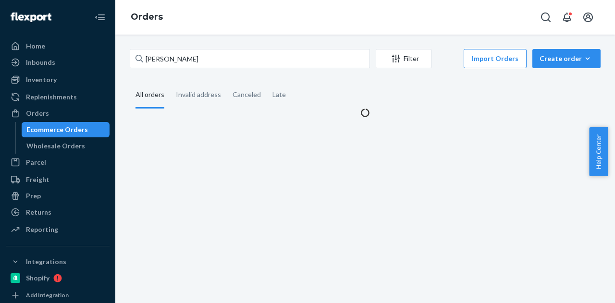
click at [74, 127] on div "Ecommerce Orders" at bounding box center [56, 130] width 61 height 10
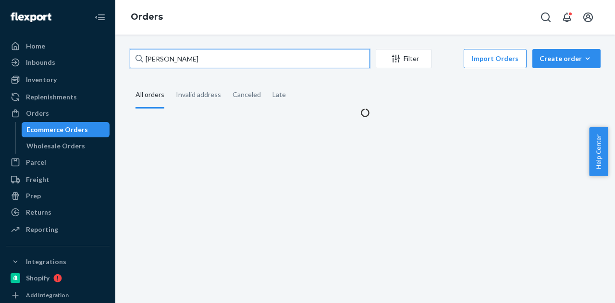
click at [229, 59] on input "Stephanie Jones" at bounding box center [250, 58] width 240 height 19
paste input "Vanessa Sherman"
type input "Vanessa Sherman"
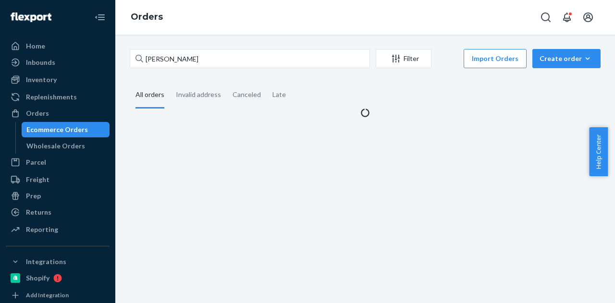
click at [318, 83] on fieldset "All orders Invalid address Canceled Late" at bounding box center [365, 95] width 471 height 26
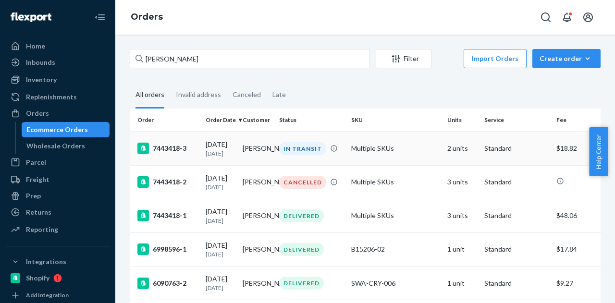
click at [225, 148] on div "09/20/2025 1 day ago" at bounding box center [220, 149] width 29 height 18
click at [263, 146] on td "Vanessa Sherman" at bounding box center [257, 149] width 37 height 34
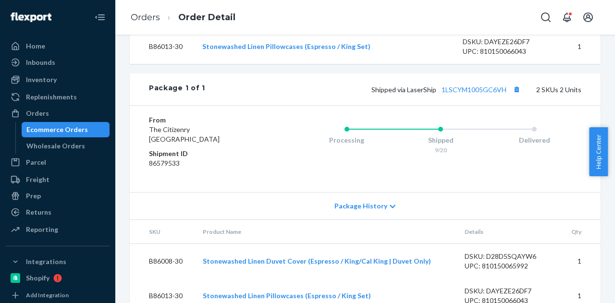
scroll to position [420, 0]
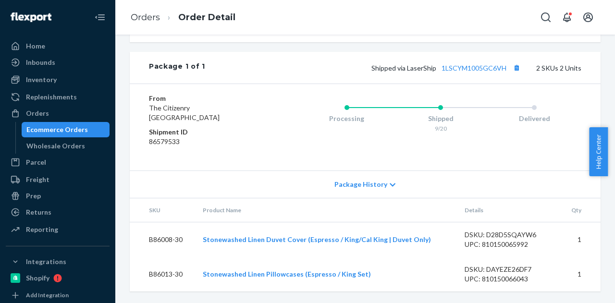
click at [65, 131] on div "Ecommerce Orders" at bounding box center [56, 130] width 61 height 10
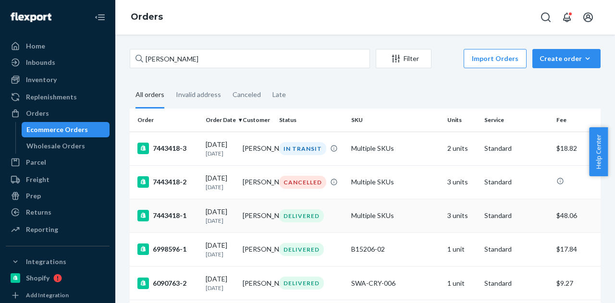
click at [230, 225] on p "13 days ago" at bounding box center [220, 221] width 29 height 8
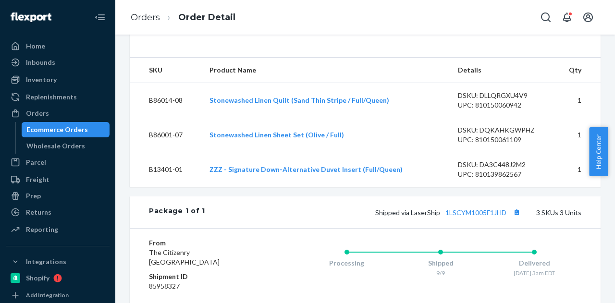
scroll to position [336, 0]
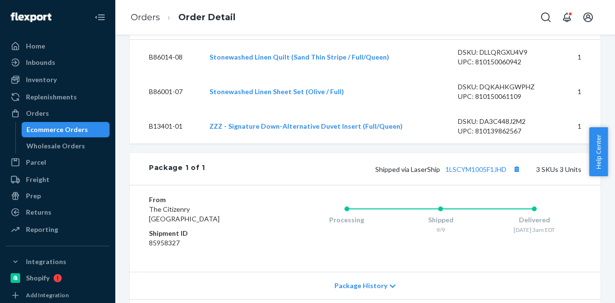
click at [80, 129] on div "Ecommerce Orders" at bounding box center [56, 130] width 61 height 10
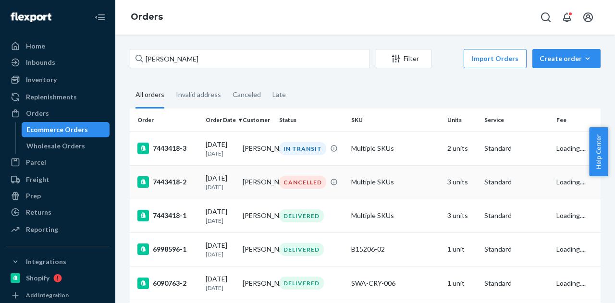
click at [247, 189] on td "Vanessa Sherman" at bounding box center [257, 182] width 37 height 34
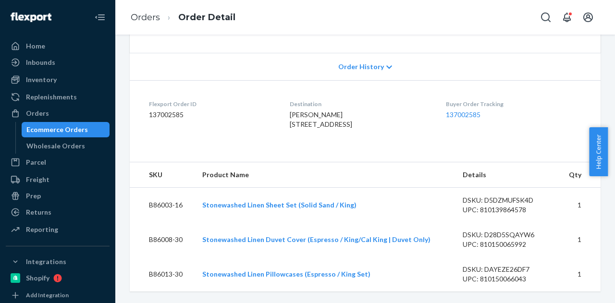
scroll to position [179, 0]
click at [49, 131] on div "Ecommerce Orders" at bounding box center [56, 130] width 61 height 10
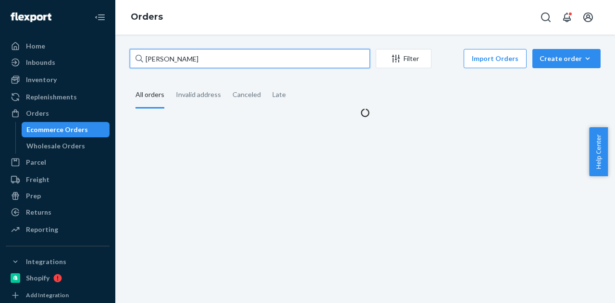
click at [215, 62] on input "Vanessa Sherman" at bounding box center [250, 58] width 240 height 19
paste input "Jessica Abel"
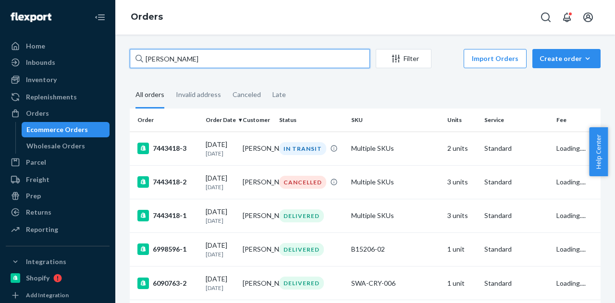
type input "Jessica Abel"
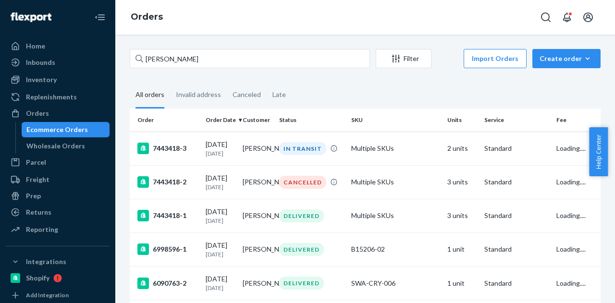
click at [312, 88] on fieldset "All orders Invalid address Canceled Late" at bounding box center [365, 95] width 471 height 26
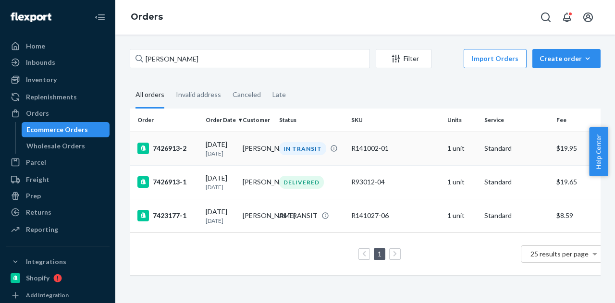
click at [244, 141] on td "Jessica Abel" at bounding box center [257, 149] width 37 height 34
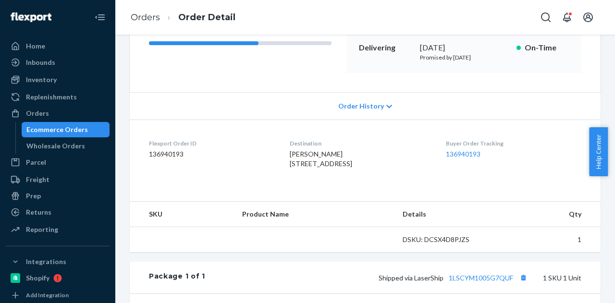
scroll to position [140, 0]
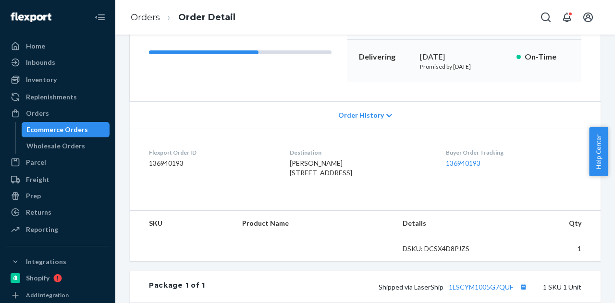
click at [357, 119] on span "Order History" at bounding box center [361, 115] width 46 height 10
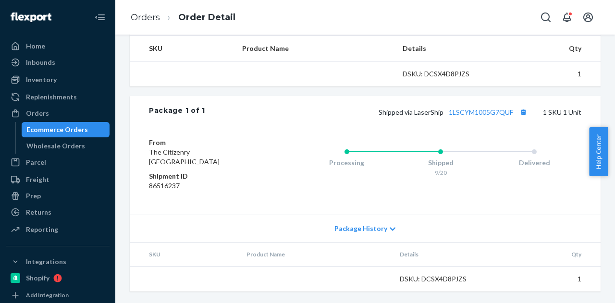
scroll to position [616, 0]
click at [350, 230] on span "Package History" at bounding box center [360, 229] width 53 height 10
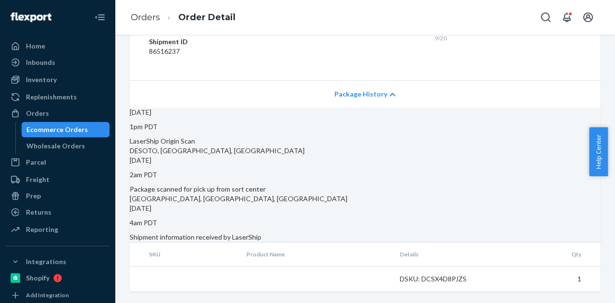
scroll to position [761, 0]
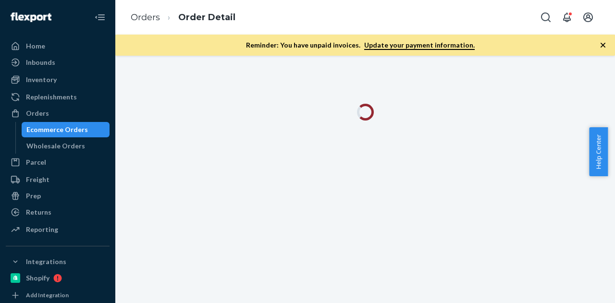
click at [600, 47] on icon "button" at bounding box center [603, 45] width 10 height 10
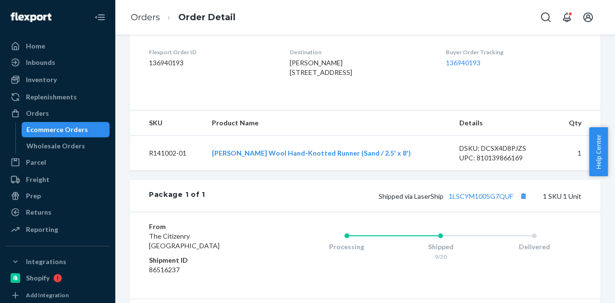
scroll to position [351, 0]
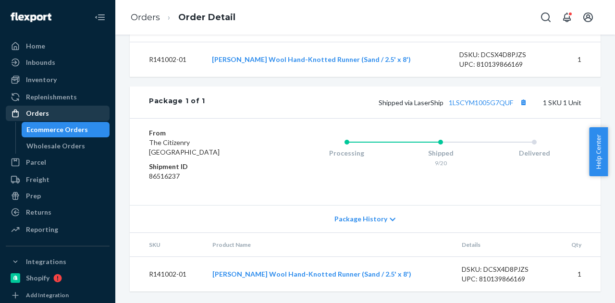
click at [81, 119] on div "Orders" at bounding box center [58, 113] width 102 height 13
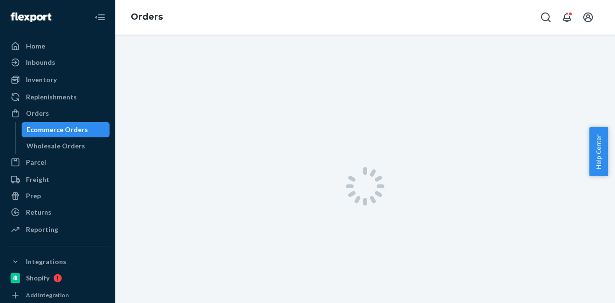
click at [82, 126] on div "Ecommerce Orders" at bounding box center [56, 130] width 61 height 10
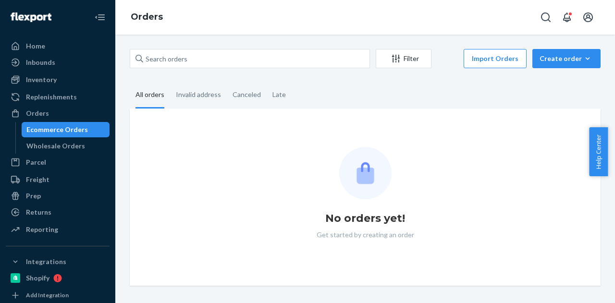
click at [82, 126] on div "Ecommerce Orders" at bounding box center [56, 130] width 61 height 10
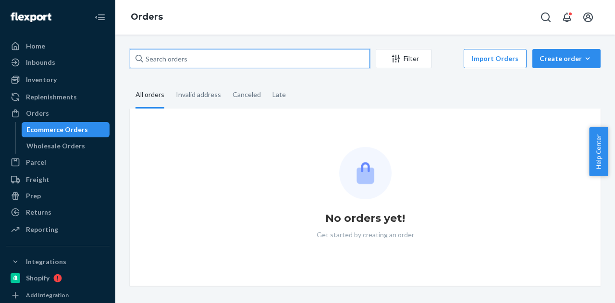
click at [220, 60] on input "text" at bounding box center [250, 58] width 240 height 19
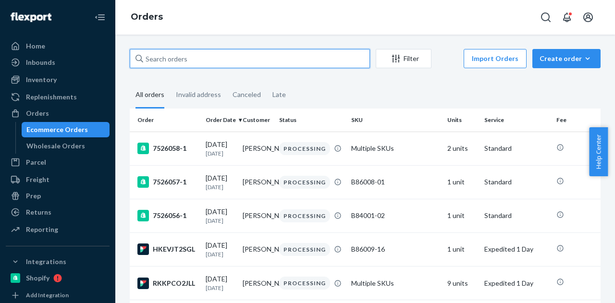
paste input "Jessica Abel"
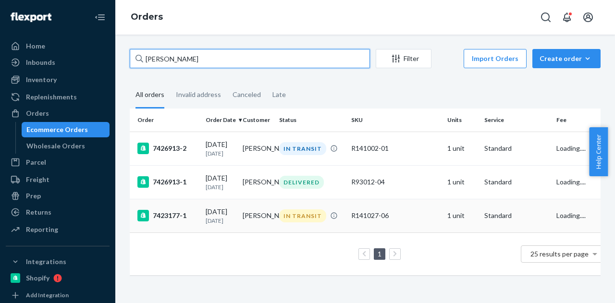
type input "Jessica Abel"
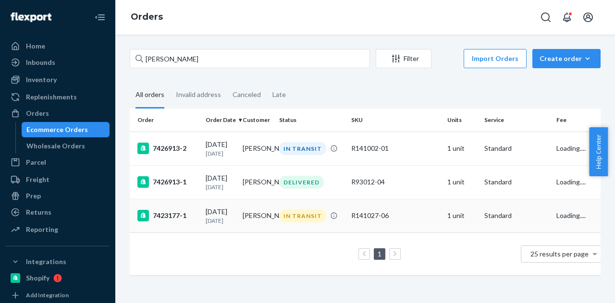
click at [256, 226] on td "Jessica Abel" at bounding box center [257, 216] width 37 height 34
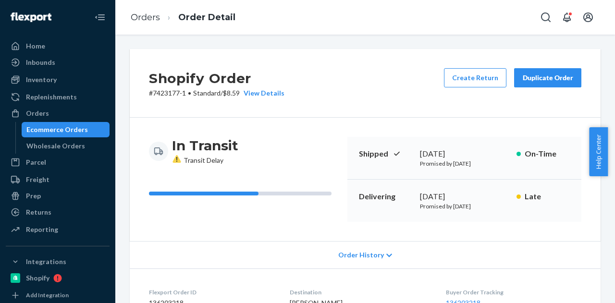
click at [287, 157] on div "In Transit Transit Delay" at bounding box center [244, 151] width 191 height 28
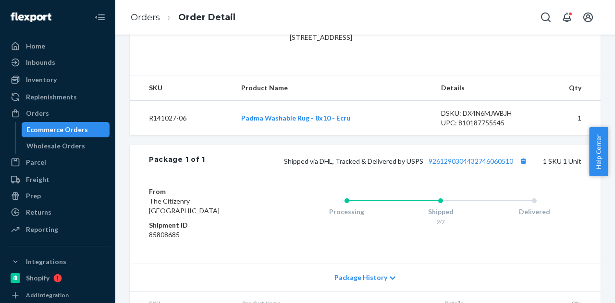
scroll to position [351, 0]
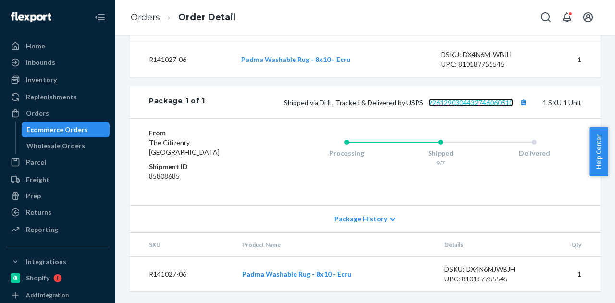
click at [447, 104] on link "9261290304432746060510" at bounding box center [470, 102] width 85 height 8
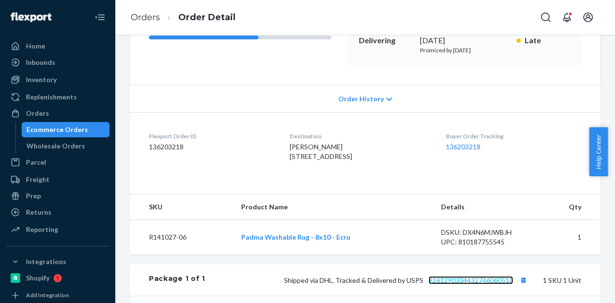
scroll to position [192, 0]
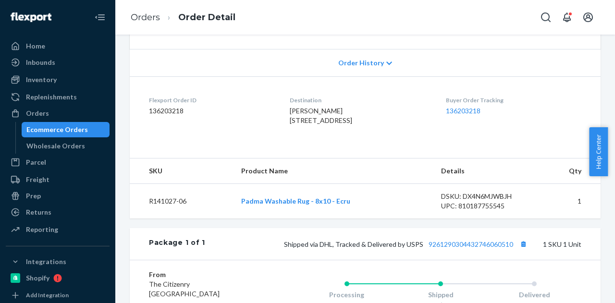
click at [74, 128] on div "Ecommerce Orders" at bounding box center [56, 130] width 61 height 10
click at [73, 128] on div "Ecommerce Orders" at bounding box center [56, 130] width 61 height 10
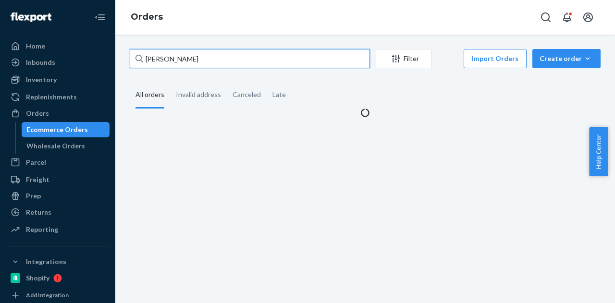
click at [231, 56] on input "Jessica Abel" at bounding box center [250, 58] width 240 height 19
paste input "Yesenia Wilson"
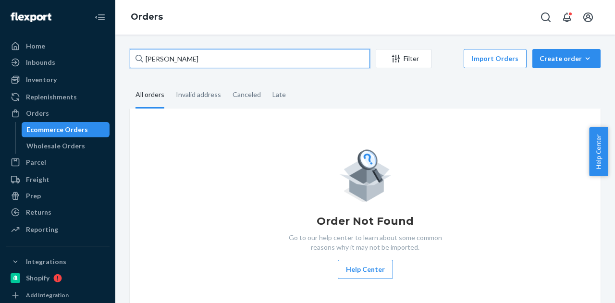
click at [232, 52] on input "Yesenia Wilson" at bounding box center [250, 58] width 240 height 19
paste input "Vielcka Mansukhani"
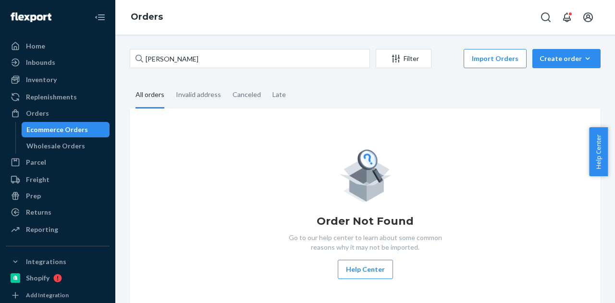
click at [328, 82] on div "Vielcka Mansukhani Filter Import Orders Create order Ecommerce order Removal or…" at bounding box center [364, 183] width 485 height 268
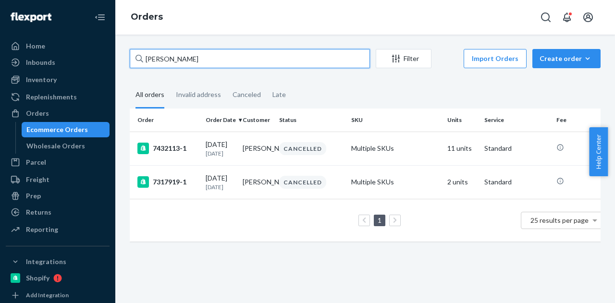
click at [235, 62] on input "Vielcka Mansukhani" at bounding box center [250, 58] width 240 height 19
paste input "Katie Fletcher"
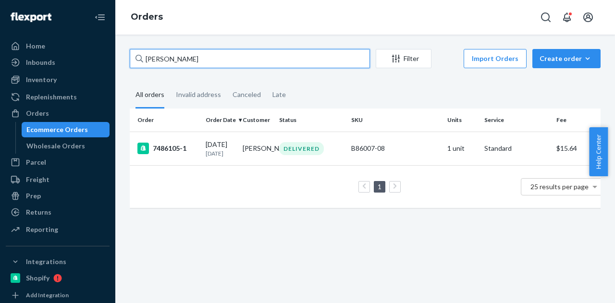
click at [219, 53] on input "Katie Fletcher" at bounding box center [250, 58] width 240 height 19
paste input "Janet Jessup"
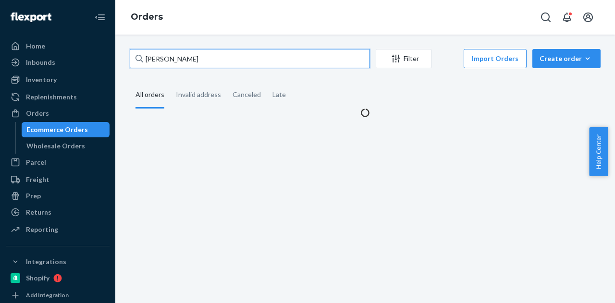
type input "Janet Jessup"
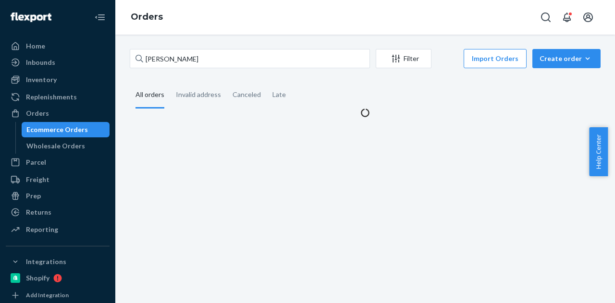
click at [343, 25] on div "Orders" at bounding box center [364, 17] width 499 height 35
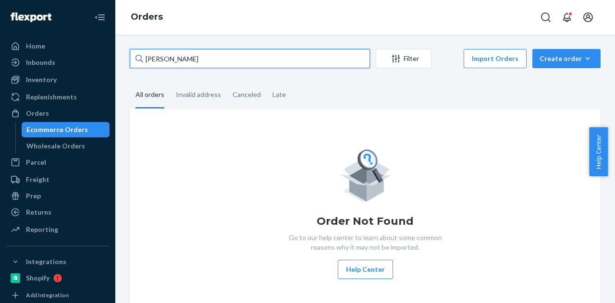
click at [271, 65] on input "Janet Jessup" at bounding box center [250, 58] width 240 height 19
click at [275, 61] on input "Janet Jessup" at bounding box center [250, 58] width 240 height 19
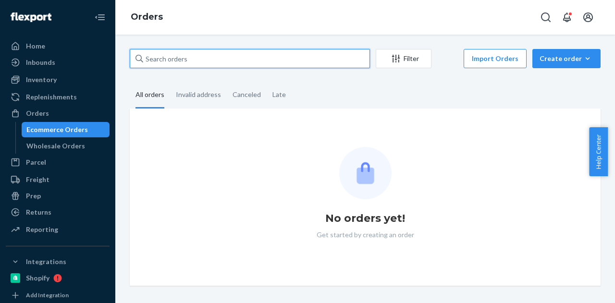
paste input "Hanna Hartman"
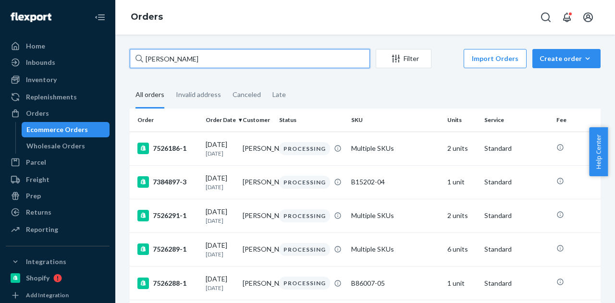
type input "Hanna Hartman"
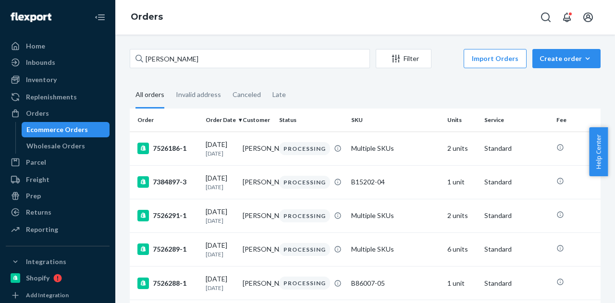
click at [359, 98] on fieldset "All orders Invalid address Canceled Late" at bounding box center [365, 95] width 471 height 26
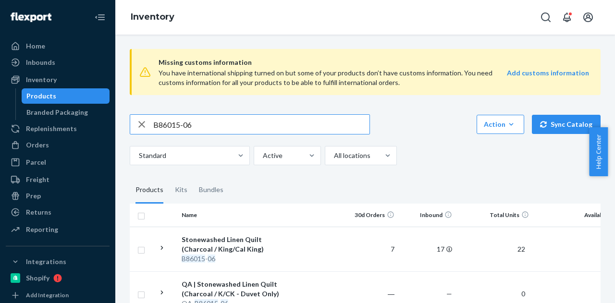
click at [219, 127] on input "B86015-06" at bounding box center [261, 124] width 216 height 19
drag, startPoint x: 170, startPoint y: 125, endPoint x: 136, endPoint y: 128, distance: 33.7
click at [136, 128] on div "SKU B86003-26" at bounding box center [249, 124] width 239 height 19
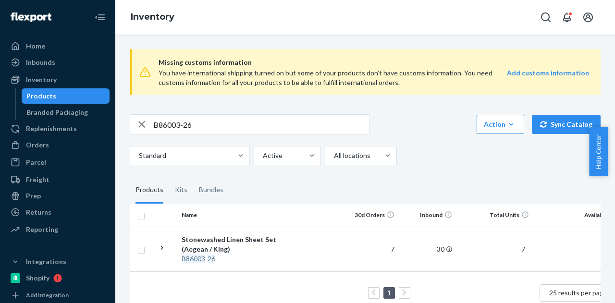
click at [200, 126] on input "B86003-26" at bounding box center [261, 124] width 216 height 19
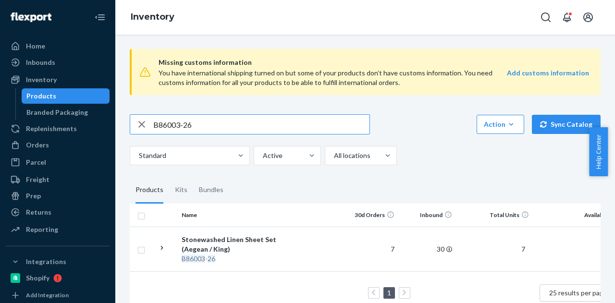
paste input "102-08-[GEOGRAPHIC_DATA]"
type input "B86102-08-K2"
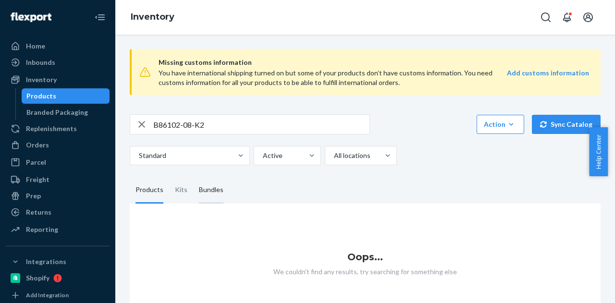
click at [221, 188] on div "Bundles" at bounding box center [211, 190] width 36 height 27
click at [193, 177] on input "Bundles" at bounding box center [193, 177] width 0 height 0
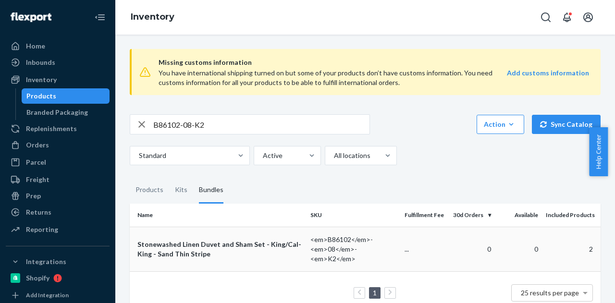
click at [229, 245] on div "Stonewashed Linen Duvet and Sham Set - King/Cal-King - Sand Thin Stripe" at bounding box center [219, 249] width 165 height 19
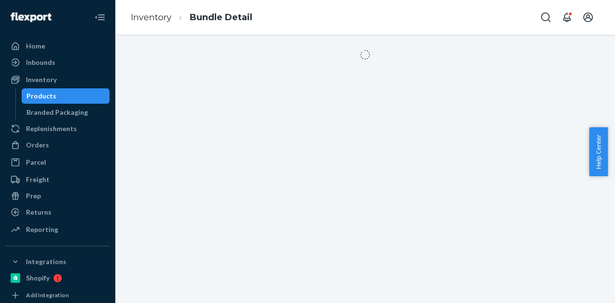
click at [79, 98] on div "Products" at bounding box center [66, 95] width 86 height 13
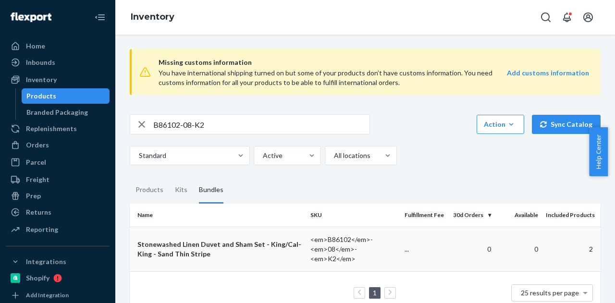
click at [220, 241] on div "Stonewashed Linen Duvet and Sham Set - King/Cal-King - Sand Thin Stripe" at bounding box center [219, 249] width 165 height 19
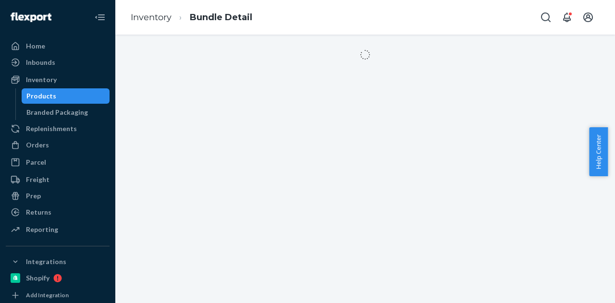
click at [56, 97] on div "Products" at bounding box center [66, 95] width 86 height 13
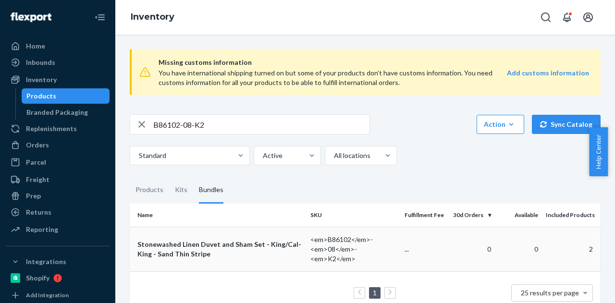
click at [276, 248] on div "Stonewashed Linen Duvet and Sham Set - King/Cal-King - Sand Thin Stripe" at bounding box center [219, 249] width 165 height 19
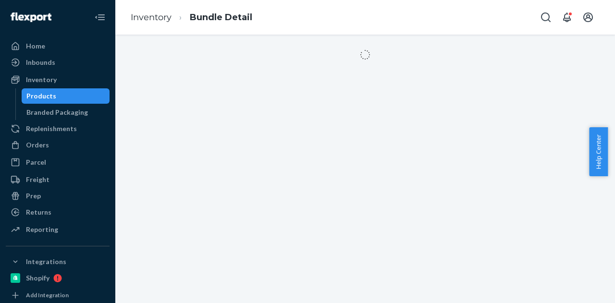
click at [60, 96] on div "Products" at bounding box center [66, 95] width 86 height 13
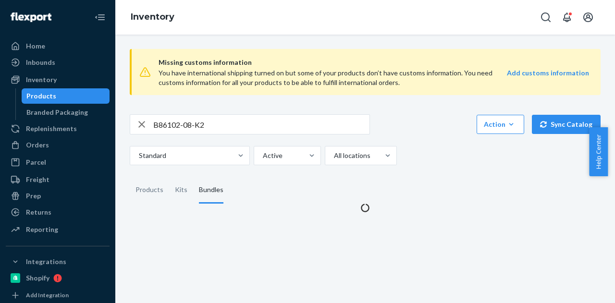
click at [172, 117] on input "B86102-08-K2" at bounding box center [261, 124] width 216 height 19
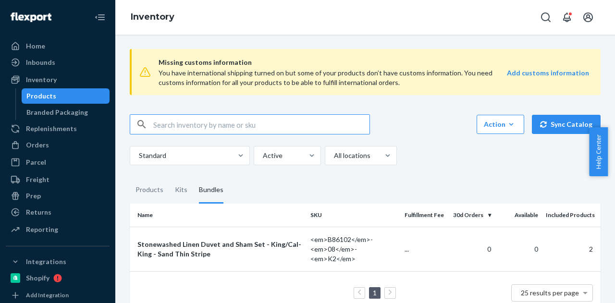
paste input "D104011-01-Q2"
type input "D104011-01-Q2"
click at [144, 193] on div "Products" at bounding box center [149, 190] width 28 height 27
click at [130, 177] on input "Products" at bounding box center [130, 177] width 0 height 0
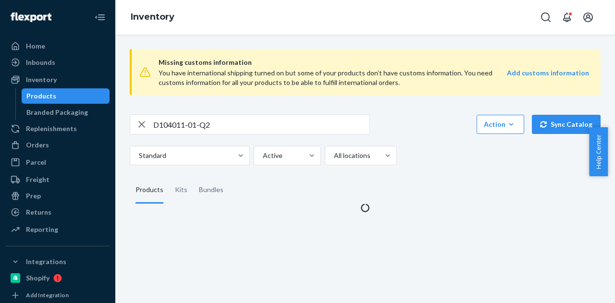
click at [231, 120] on input "D104011-01-Q2" at bounding box center [261, 124] width 216 height 19
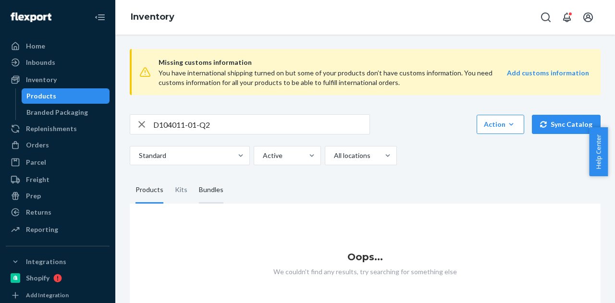
click at [211, 193] on div "Bundles" at bounding box center [211, 190] width 24 height 27
click at [193, 177] on input "Bundles" at bounding box center [193, 177] width 0 height 0
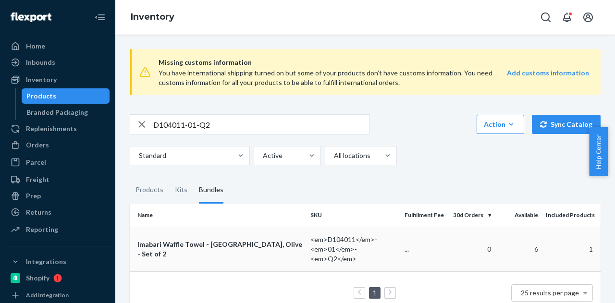
click at [245, 246] on div "Imabari Waffle Towel - [GEOGRAPHIC_DATA], Olive - Set of 2" at bounding box center [219, 249] width 165 height 19
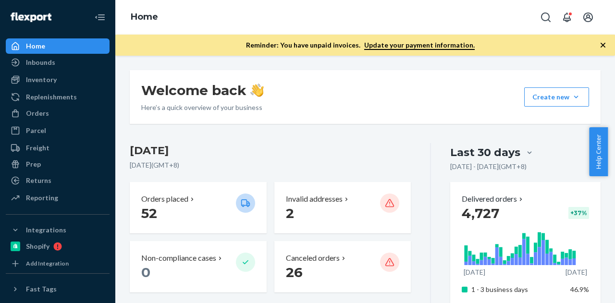
click at [605, 41] on icon "button" at bounding box center [603, 45] width 10 height 10
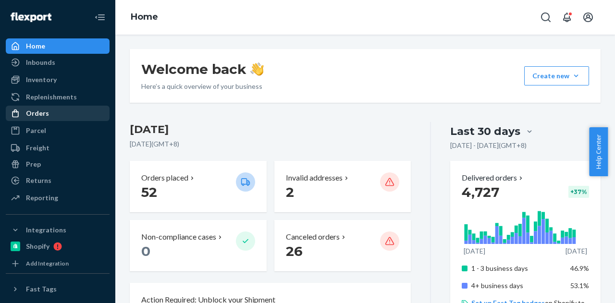
click at [45, 115] on div "Orders" at bounding box center [37, 114] width 23 height 10
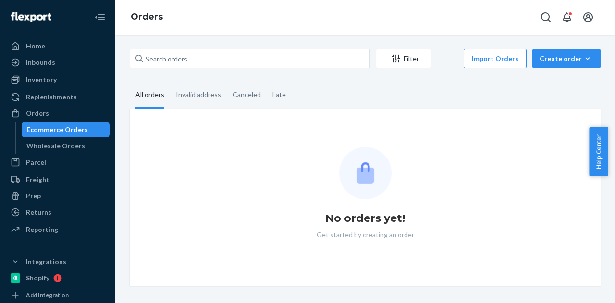
click at [61, 123] on div "Ecommerce Orders" at bounding box center [66, 129] width 86 height 13
click at [64, 125] on div "Ecommerce Orders" at bounding box center [56, 130] width 61 height 10
click at [201, 69] on div "Filter Import Orders Create order Ecommerce order Removal order" at bounding box center [365, 60] width 471 height 22
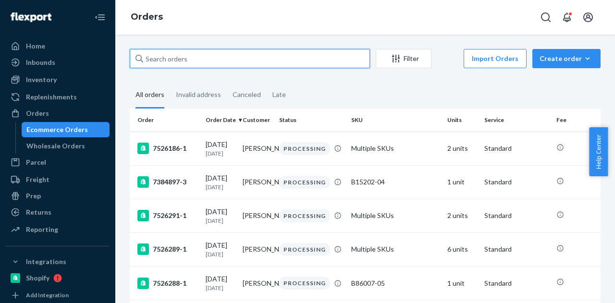
click at [221, 56] on input "text" at bounding box center [250, 58] width 240 height 19
paste input "D104011-01-Q2"
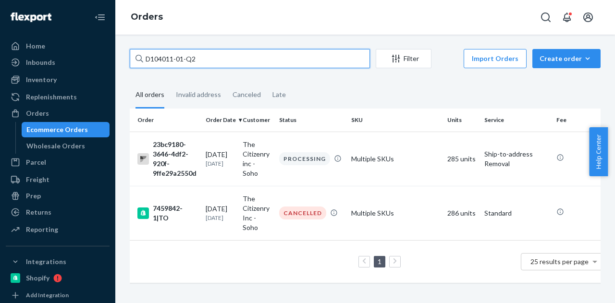
click at [215, 61] on input "D104011-01-Q2" at bounding box center [250, 58] width 240 height 19
paste input "[PERSON_NAME]"
type input "[PERSON_NAME]"
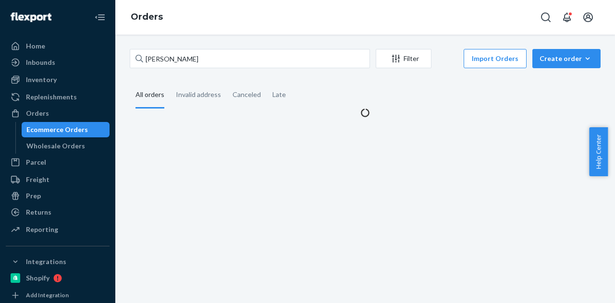
click at [341, 87] on fieldset "All orders Invalid address Canceled Late" at bounding box center [365, 95] width 471 height 26
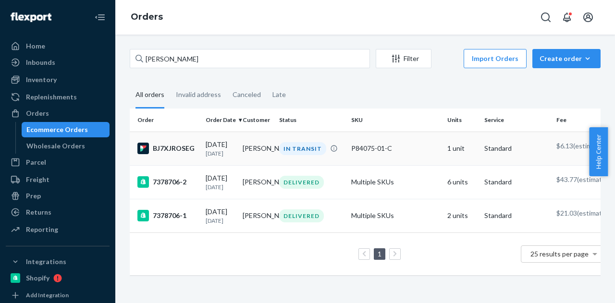
click at [256, 152] on td "[PERSON_NAME]" at bounding box center [257, 149] width 37 height 34
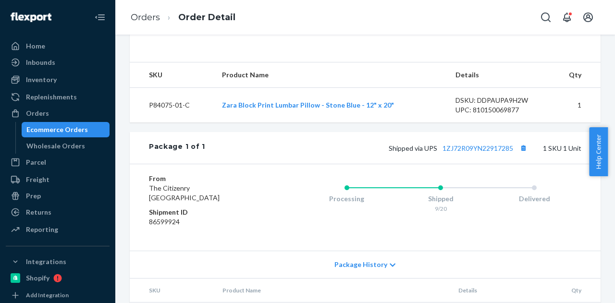
scroll to position [144, 0]
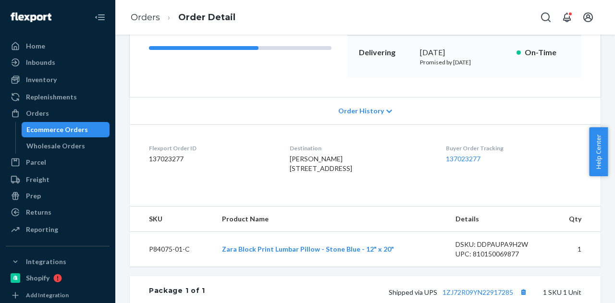
click at [67, 132] on div "Ecommerce Orders" at bounding box center [56, 130] width 61 height 10
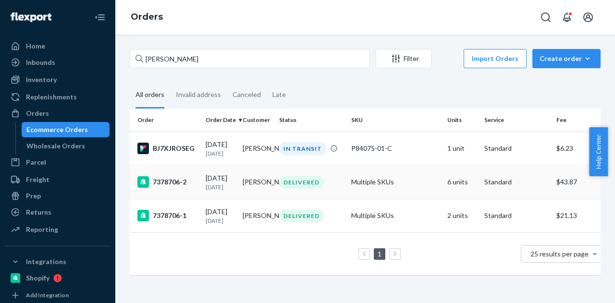
click at [235, 182] on div "09/03/2025 18 days ago" at bounding box center [220, 182] width 29 height 18
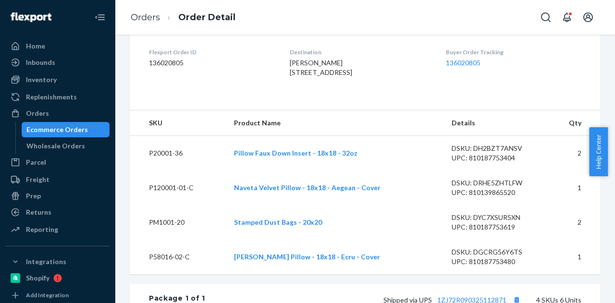
scroll to position [384, 0]
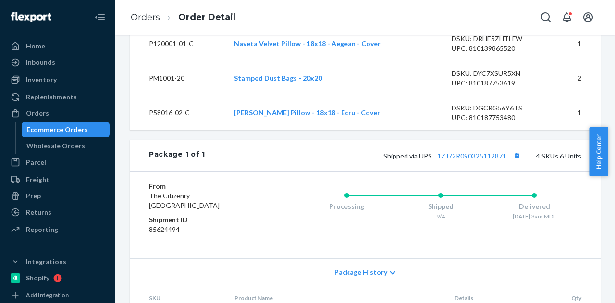
click at [64, 126] on div "Ecommerce Orders" at bounding box center [56, 130] width 61 height 10
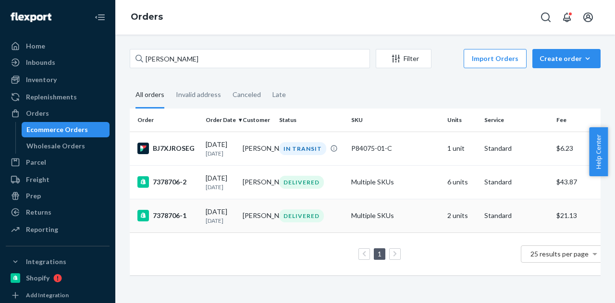
click at [257, 232] on td "Genevieve Coulson" at bounding box center [257, 216] width 37 height 34
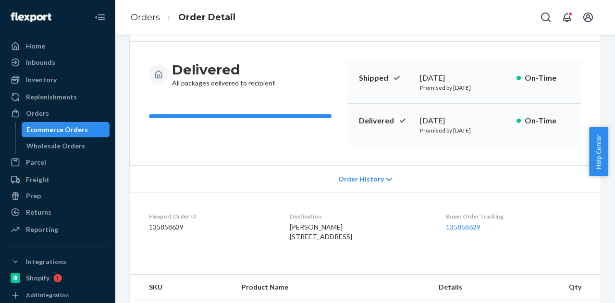
scroll to position [36, 0]
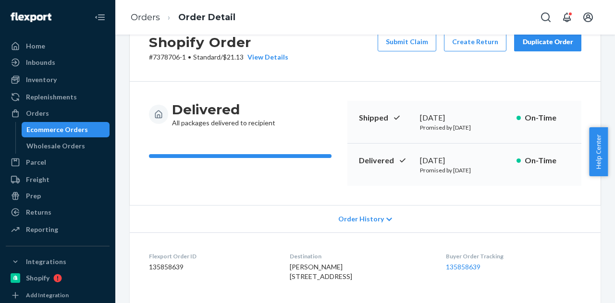
click at [56, 132] on div "Ecommerce Orders" at bounding box center [56, 130] width 61 height 10
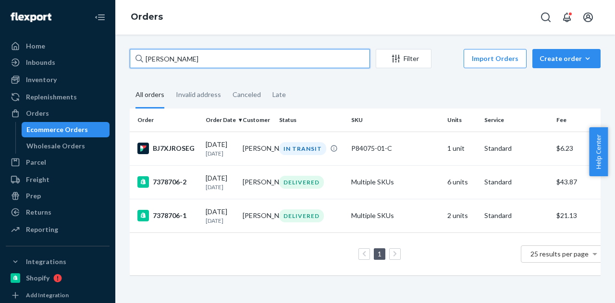
click at [231, 52] on input "Genevieve Coulson" at bounding box center [250, 58] width 240 height 19
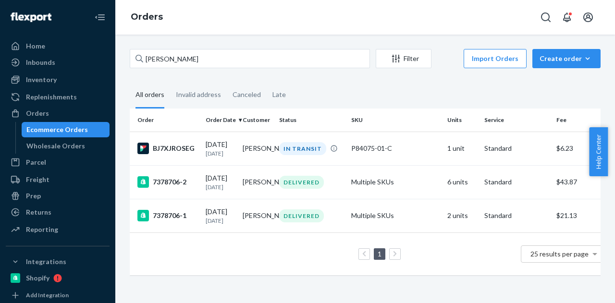
click at [342, 93] on fieldset "All orders Invalid address Canceled Late" at bounding box center [365, 95] width 471 height 26
click at [366, 86] on fieldset "All orders Invalid address Canceled Late" at bounding box center [365, 95] width 471 height 26
click at [249, 157] on td "Genevieve Coulson" at bounding box center [257, 149] width 37 height 34
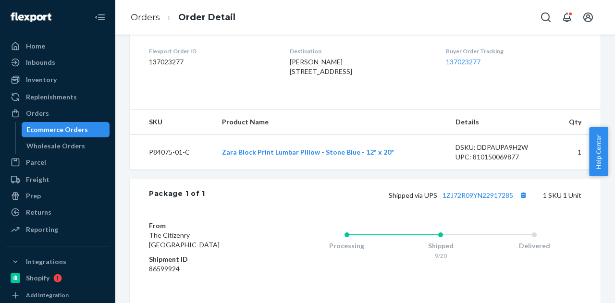
scroll to position [288, 0]
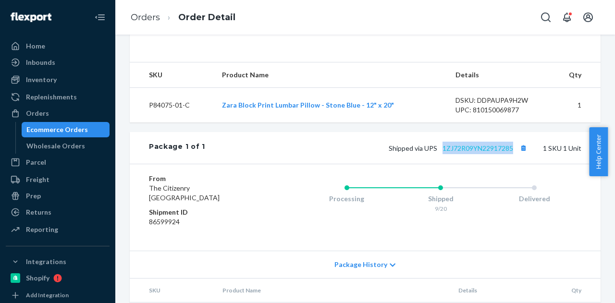
drag, startPoint x: 502, startPoint y: 164, endPoint x: 436, endPoint y: 163, distance: 66.3
click at [436, 152] on span "Shipped via UPS 1ZJ72R09YN22917285" at bounding box center [459, 148] width 141 height 8
copy link "1ZJ72R09YN22917285"
click at [67, 131] on div "Ecommerce Orders" at bounding box center [56, 130] width 61 height 10
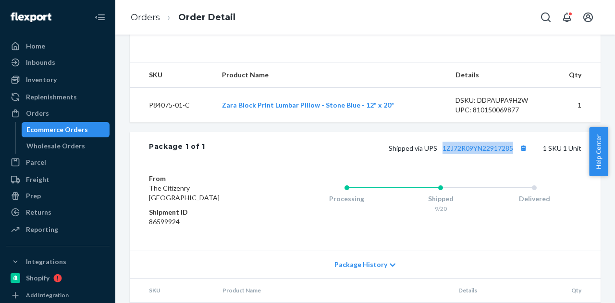
click at [67, 131] on div "Ecommerce Orders" at bounding box center [56, 130] width 61 height 10
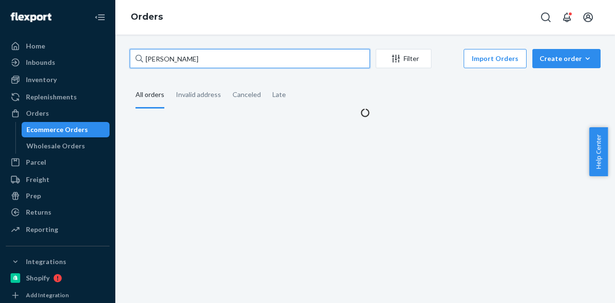
click at [241, 54] on input "Genevieve Coulson" at bounding box center [250, 58] width 240 height 19
paste input "Highline Design Studio"
type input "Highline Design Studio"
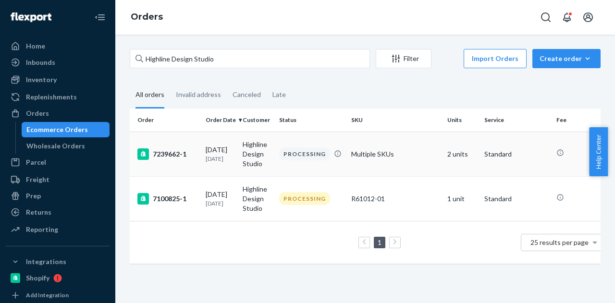
click at [240, 160] on td "Highline Design Studio" at bounding box center [257, 154] width 37 height 45
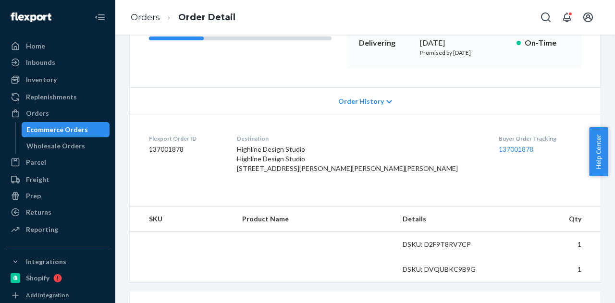
scroll to position [240, 0]
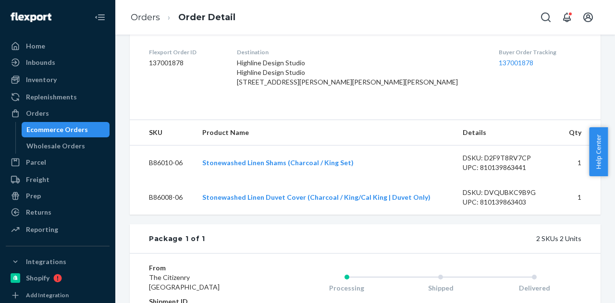
click at [73, 129] on div "Ecommerce Orders" at bounding box center [56, 130] width 61 height 10
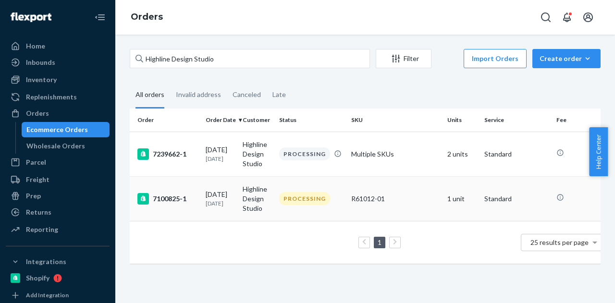
click at [239, 200] on td "Highline Design Studio" at bounding box center [257, 198] width 37 height 45
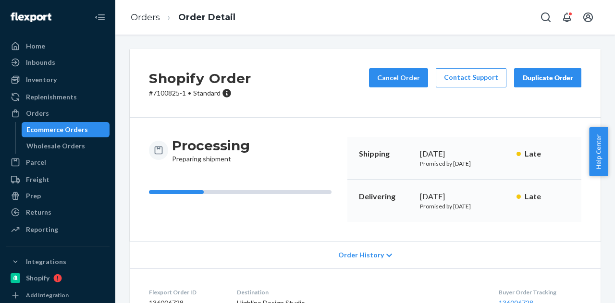
scroll to position [96, 0]
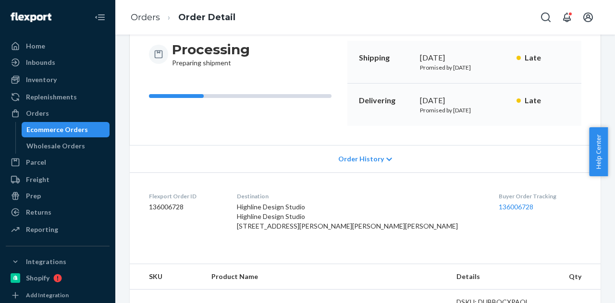
click at [58, 137] on link "Ecommerce Orders" at bounding box center [66, 129] width 88 height 15
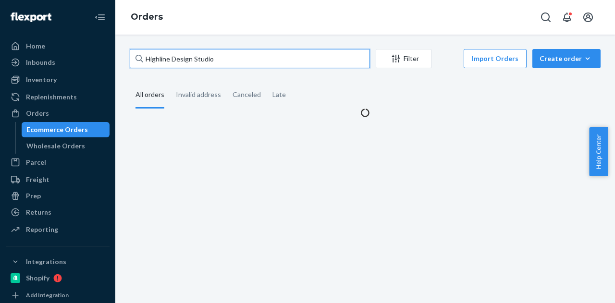
click at [221, 55] on input "Highline Design Studio" at bounding box center [250, 58] width 240 height 19
paste input "[PERSON_NAME]"
type input "[PERSON_NAME]"
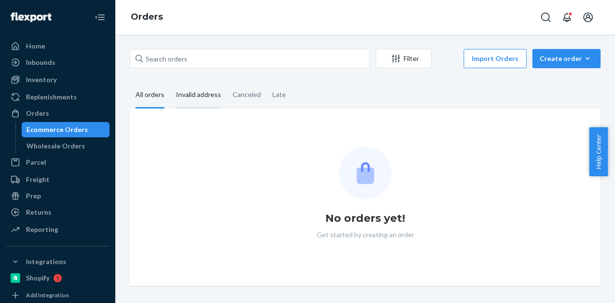
click at [221, 100] on div "Invalid address" at bounding box center [198, 95] width 57 height 26
click at [170, 82] on input "Invalid address" at bounding box center [170, 82] width 0 height 0
click at [141, 98] on div "All orders" at bounding box center [149, 95] width 29 height 26
click at [130, 82] on input "All orders" at bounding box center [130, 82] width 0 height 0
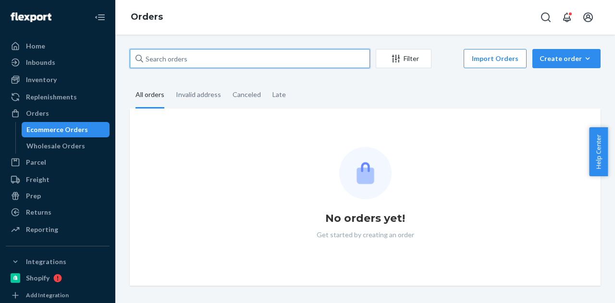
click at [223, 61] on input "text" at bounding box center [250, 58] width 240 height 19
paste input "[PERSON_NAME]"
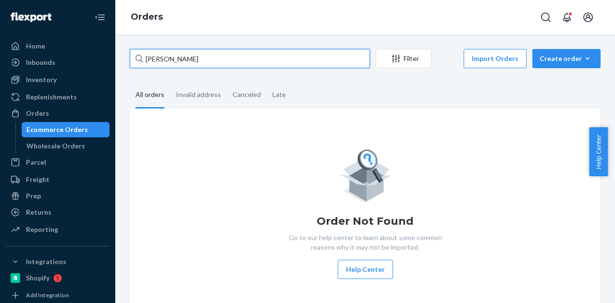
type input "[PERSON_NAME]"
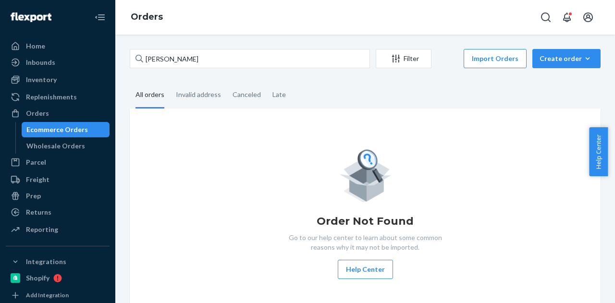
click at [312, 85] on fieldset "All orders Invalid address Canceled Late" at bounding box center [365, 95] width 471 height 26
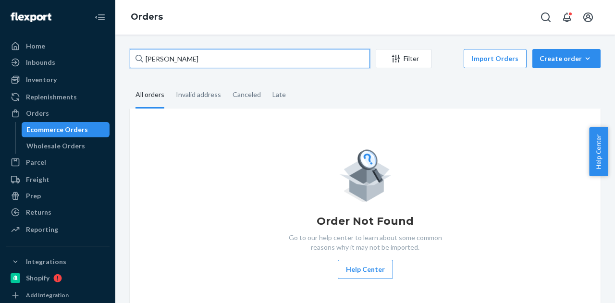
click at [296, 56] on input "[PERSON_NAME]" at bounding box center [250, 58] width 240 height 19
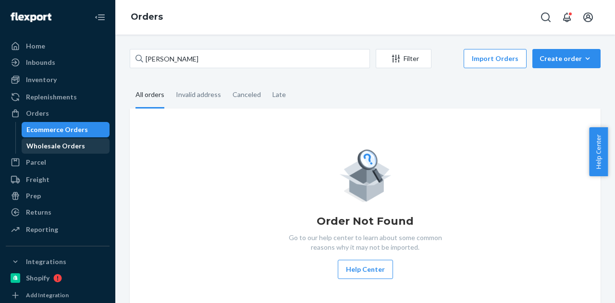
click at [69, 143] on div "Wholesale Orders" at bounding box center [55, 146] width 59 height 10
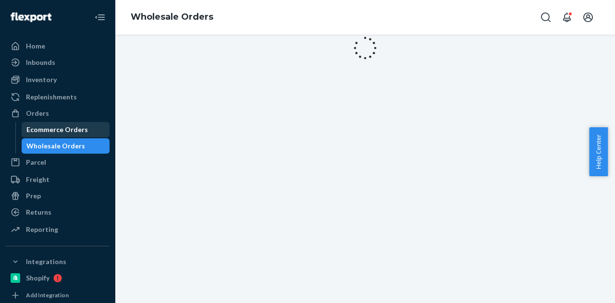
click at [70, 130] on div "Ecommerce Orders" at bounding box center [56, 130] width 61 height 10
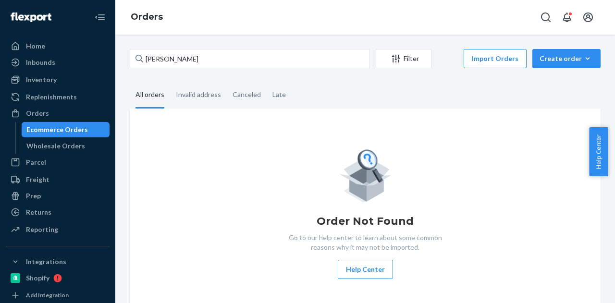
click at [70, 130] on div "Ecommerce Orders" at bounding box center [56, 130] width 61 height 10
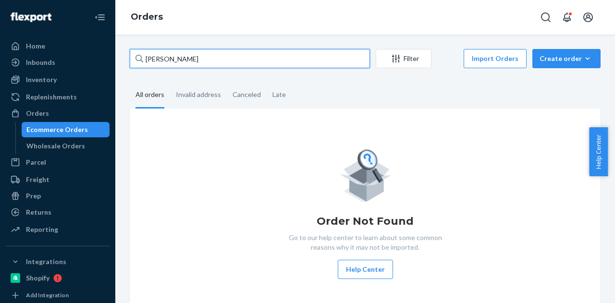
click at [180, 51] on input "[PERSON_NAME]" at bounding box center [250, 58] width 240 height 19
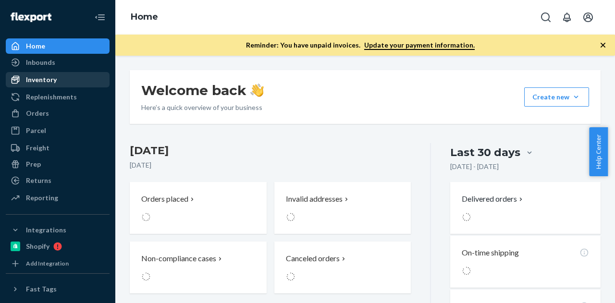
drag, startPoint x: 65, startPoint y: 81, endPoint x: 66, endPoint y: 87, distance: 5.8
click at [65, 81] on div "Inventory" at bounding box center [58, 79] width 102 height 13
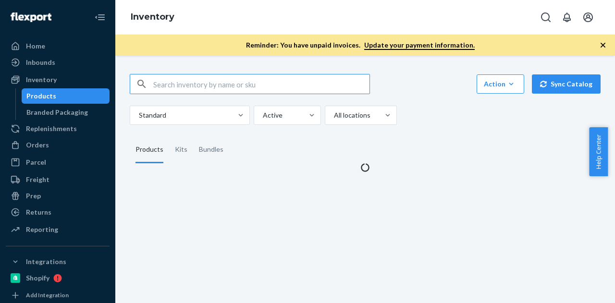
click at [69, 98] on div "Products" at bounding box center [66, 95] width 86 height 13
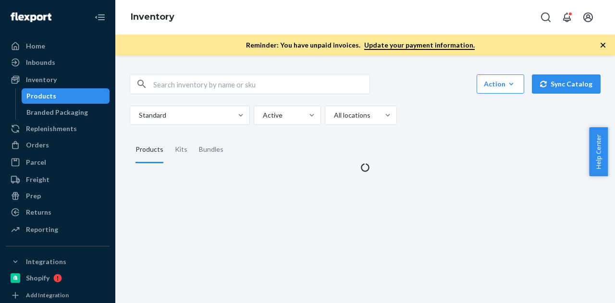
click at [212, 90] on input "text" at bounding box center [261, 83] width 216 height 19
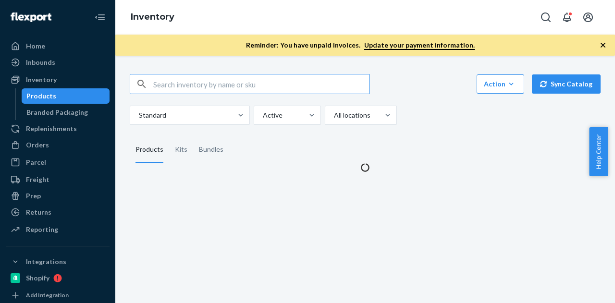
paste input "D104011-01-Q2"
type input "D104011-01-Q2"
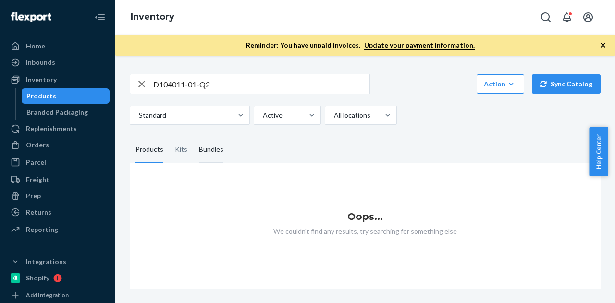
click at [209, 148] on div "Bundles" at bounding box center [211, 149] width 24 height 27
click at [193, 136] on input "Bundles" at bounding box center [193, 136] width 0 height 0
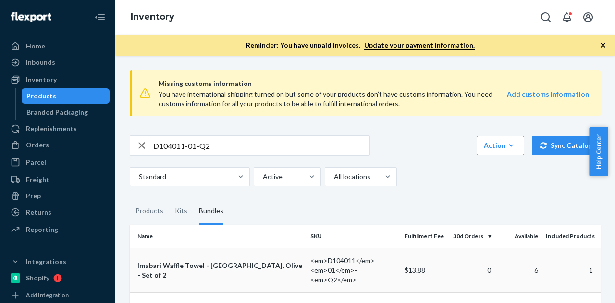
click at [235, 267] on div "Imabari Waffle Towel - [GEOGRAPHIC_DATA], Olive - Set of 2" at bounding box center [219, 270] width 165 height 19
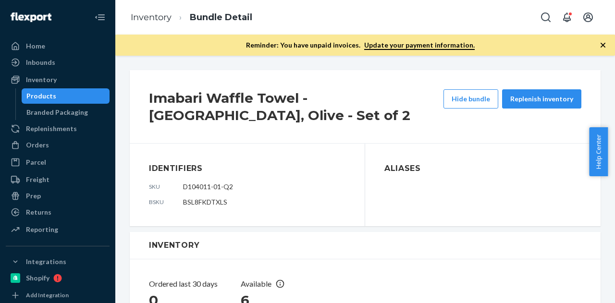
click at [602, 46] on icon "button" at bounding box center [602, 45] width 5 height 5
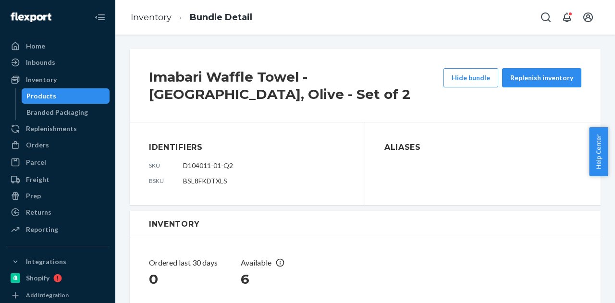
scroll to position [192, 0]
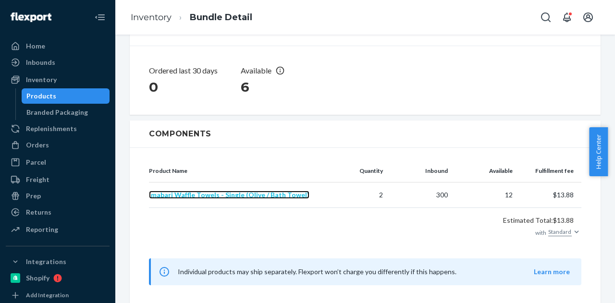
click at [276, 194] on span "Imabari Waffle Towels - Single (Olive / Bath Towel)" at bounding box center [229, 195] width 160 height 8
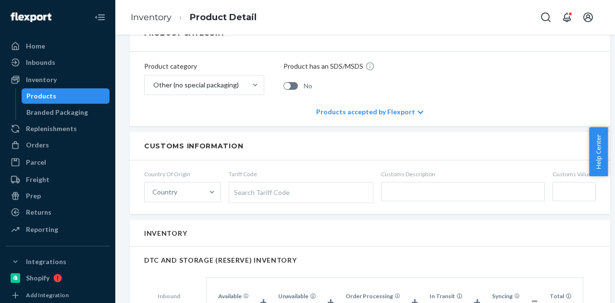
scroll to position [384, 0]
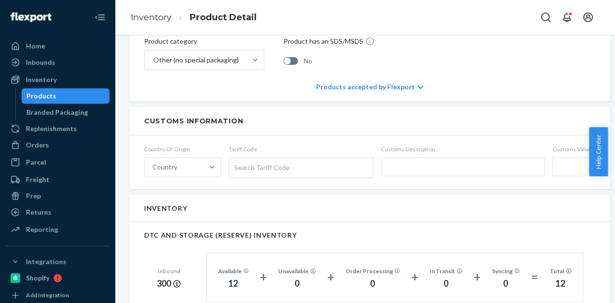
click at [74, 92] on div "Products" at bounding box center [66, 95] width 86 height 13
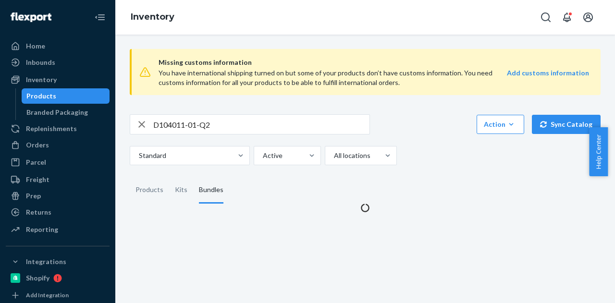
click at [212, 124] on input "D104011-01-Q2" at bounding box center [261, 124] width 216 height 19
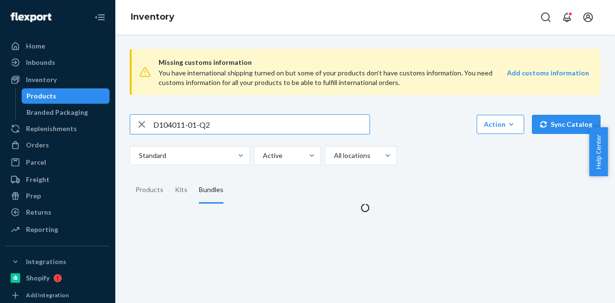
paste input "B86015-01"
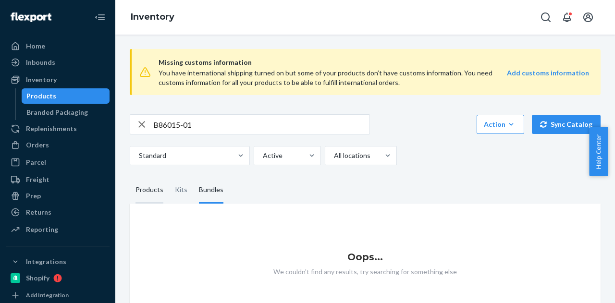
click at [136, 199] on div "Products" at bounding box center [149, 190] width 28 height 27
click at [130, 177] on input "Products" at bounding box center [130, 177] width 0 height 0
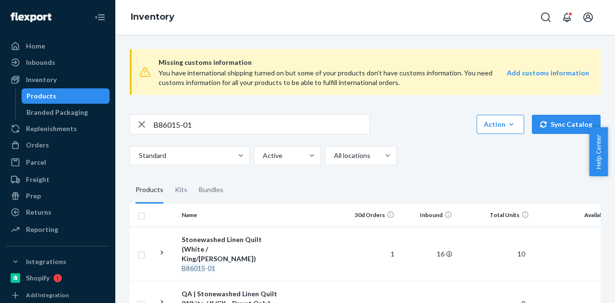
click at [178, 125] on input "B86015-01" at bounding box center [261, 124] width 216 height 19
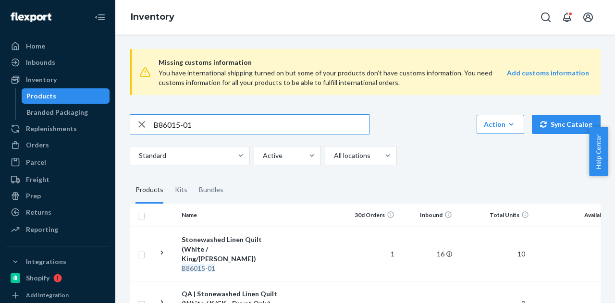
paste input "P120001"
type input "P120001-01"
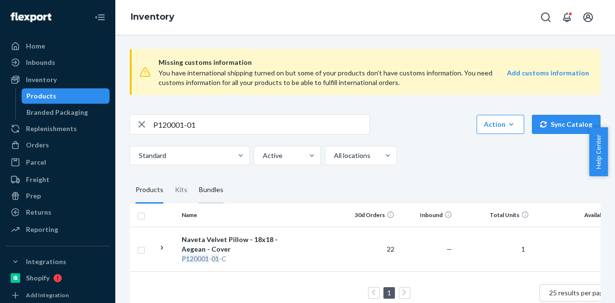
click at [210, 189] on div "Bundles" at bounding box center [211, 190] width 24 height 27
click at [193, 177] on input "Bundles" at bounding box center [193, 177] width 0 height 0
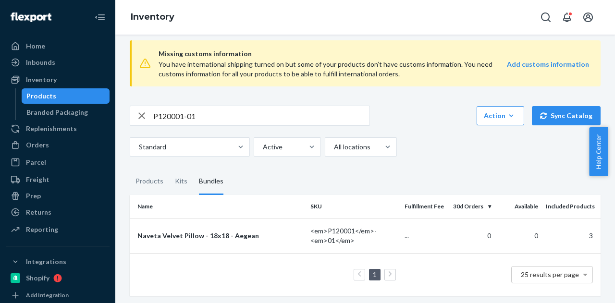
scroll to position [10, 0]
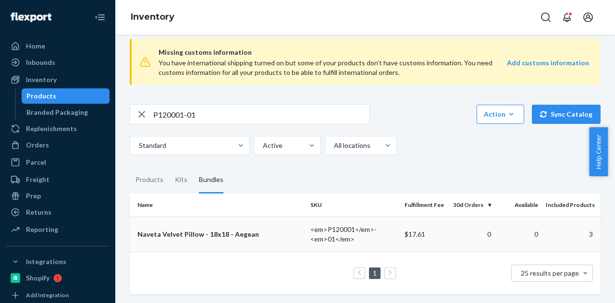
click at [234, 231] on div "Naveta Velvet Pillow - 18x18 - Aegean" at bounding box center [219, 235] width 165 height 10
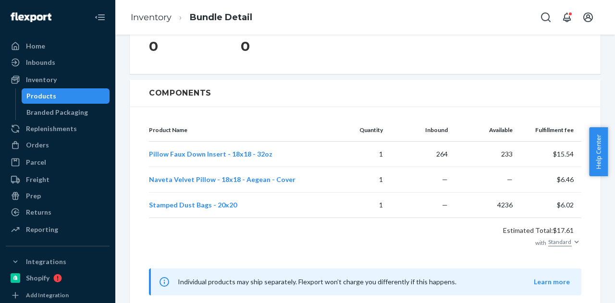
scroll to position [231, 0]
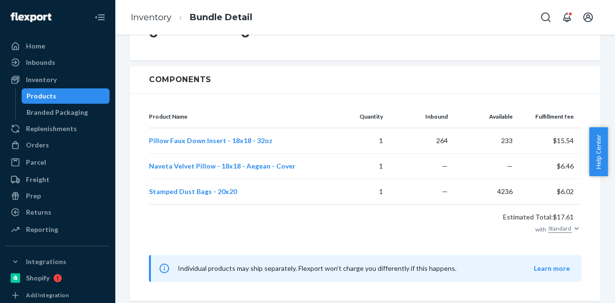
click at [65, 88] on link "Products" at bounding box center [66, 95] width 88 height 15
click at [65, 91] on div "Products" at bounding box center [66, 95] width 86 height 13
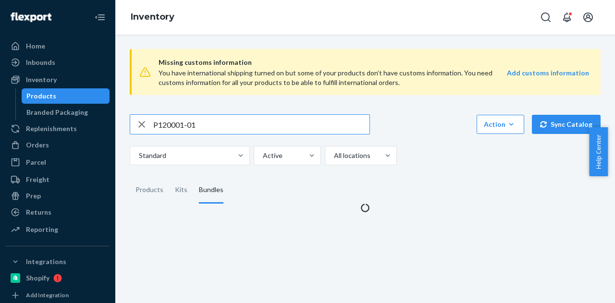
click at [224, 122] on input "P120001-01" at bounding box center [261, 124] width 216 height 19
paste input "84075"
type input "P84075-01"
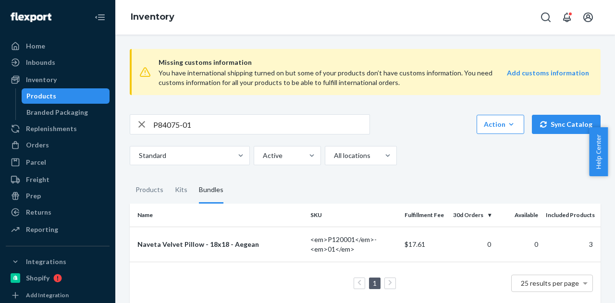
drag, startPoint x: 236, startPoint y: 244, endPoint x: 254, endPoint y: 240, distance: 18.3
click at [236, 244] on div "Naveta Velvet Pillow - 18x18 - Aegean" at bounding box center [219, 245] width 165 height 10
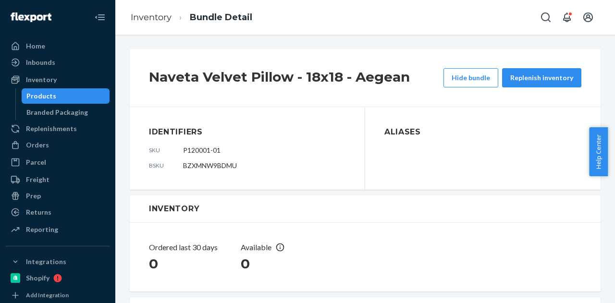
click at [72, 98] on div "Products" at bounding box center [66, 95] width 86 height 13
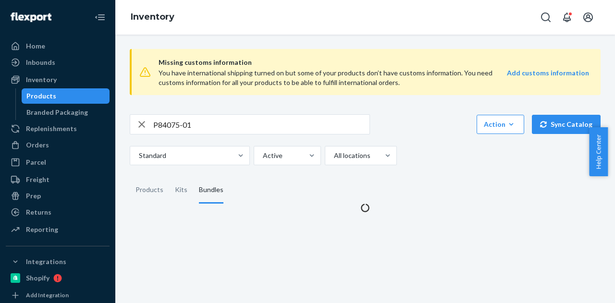
click at [72, 98] on div "Products" at bounding box center [66, 95] width 86 height 13
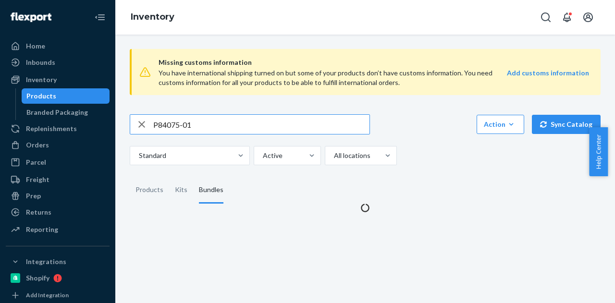
click at [205, 122] on input "P84075-01" at bounding box center [261, 124] width 216 height 19
paste input "SKU"
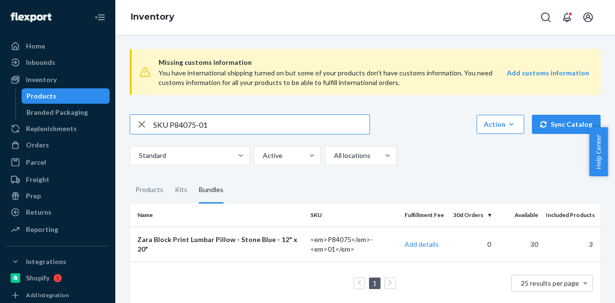
drag, startPoint x: 169, startPoint y: 126, endPoint x: 139, endPoint y: 125, distance: 29.3
click at [139, 125] on div "SKU P84075-01" at bounding box center [249, 124] width 239 height 19
type input "P84075-01"
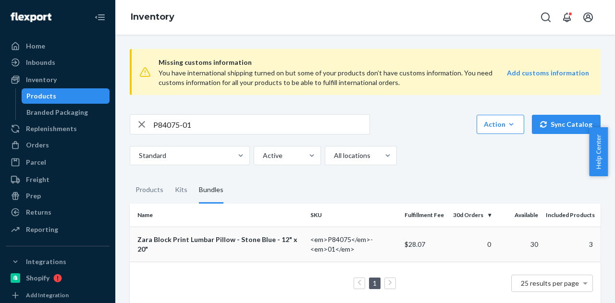
click at [263, 237] on div "Zara Block Print Lumbar Pillow - Stone Blue - 12" x 20"" at bounding box center [219, 244] width 165 height 19
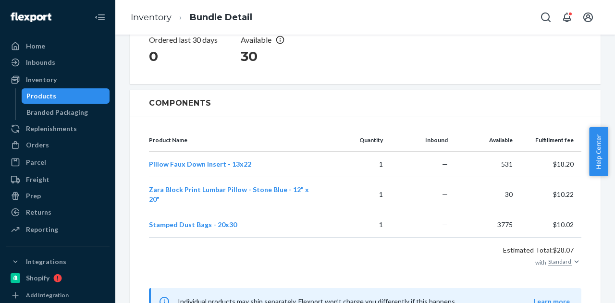
scroll to position [246, 0]
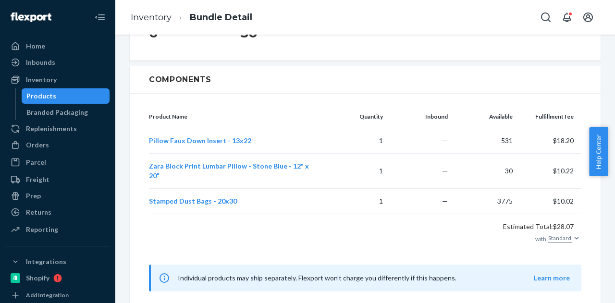
click at [76, 96] on div "Products" at bounding box center [66, 95] width 86 height 13
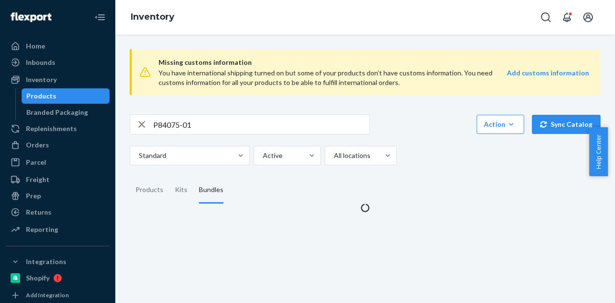
click at [204, 122] on input "P84075-01" at bounding box center [261, 124] width 216 height 19
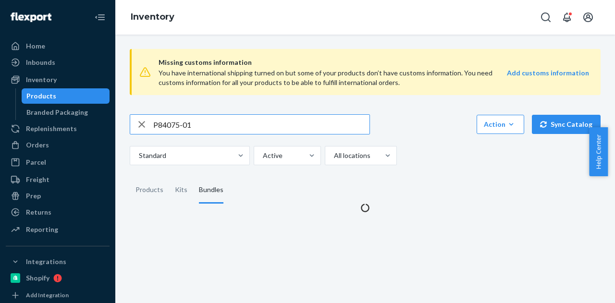
paste input "SKU B86019-05"
drag, startPoint x: 169, startPoint y: 123, endPoint x: 138, endPoint y: 124, distance: 30.7
click at [138, 124] on div "SKU B86019-05" at bounding box center [249, 124] width 239 height 19
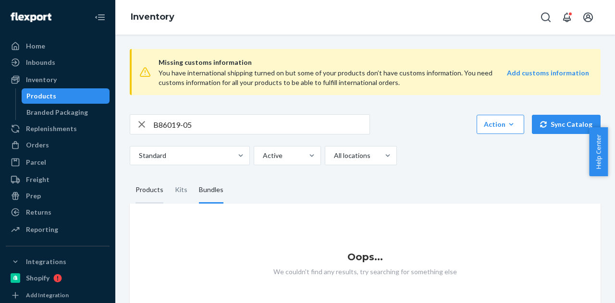
click at [160, 195] on div "Products" at bounding box center [149, 190] width 28 height 27
click at [130, 177] on input "Products" at bounding box center [130, 177] width 0 height 0
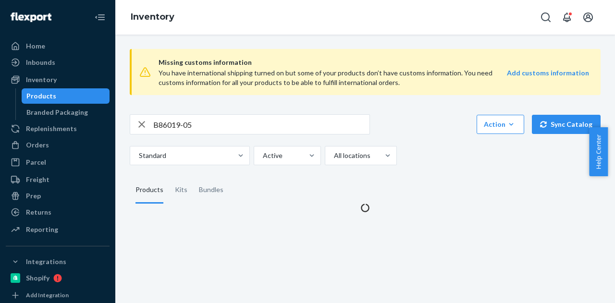
click at [387, 183] on fieldset "Products Kits Bundles" at bounding box center [365, 190] width 471 height 27
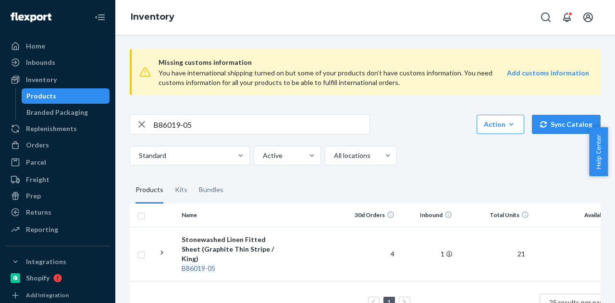
click at [277, 122] on input "B86019-05" at bounding box center [261, 124] width 216 height 19
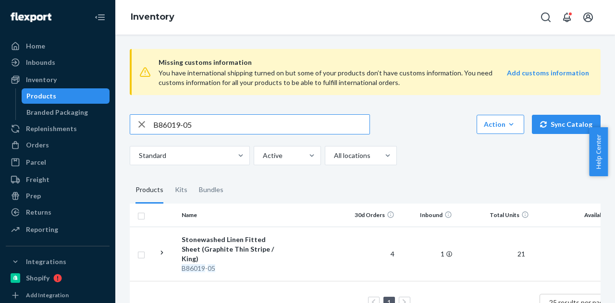
paste input "R88031-03"
type input "R88031-03"
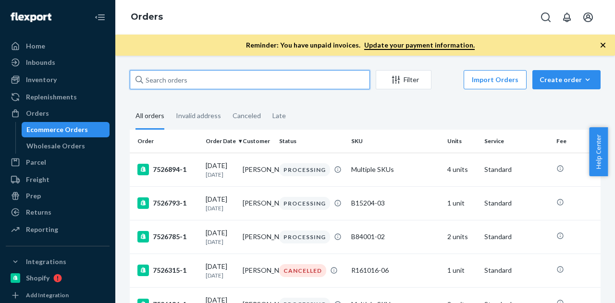
click at [172, 78] on input "text" at bounding box center [250, 79] width 240 height 19
paste input "[PERSON_NAME]"
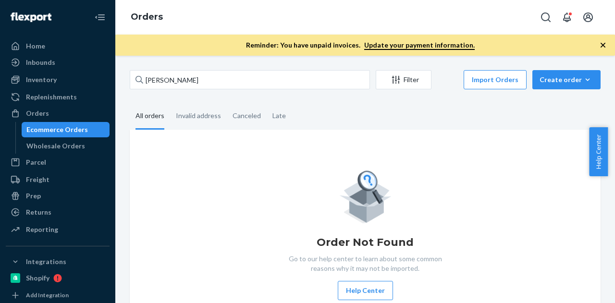
click at [602, 44] on icon "button" at bounding box center [603, 45] width 10 height 10
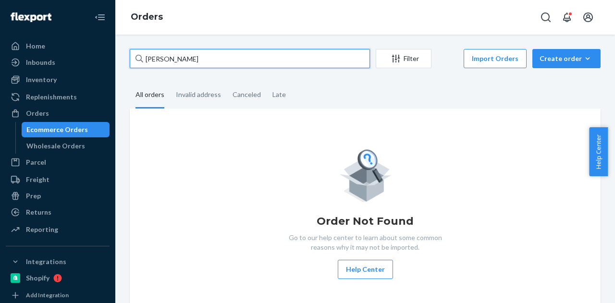
click at [184, 60] on input "[PERSON_NAME]" at bounding box center [250, 58] width 240 height 19
paste input "[PERSON_NAME]"
type input "[PERSON_NAME]"
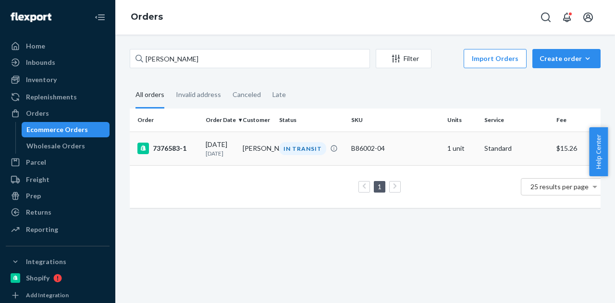
click at [252, 134] on td "[PERSON_NAME]" at bounding box center [257, 149] width 37 height 34
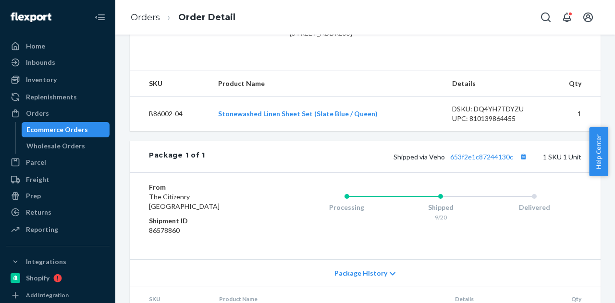
scroll to position [336, 0]
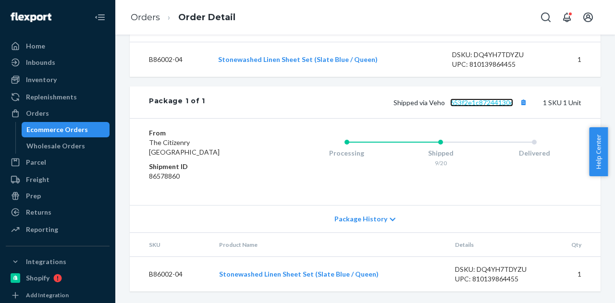
click at [477, 107] on link "653f2e1c87244130c" at bounding box center [481, 102] width 63 height 8
drag, startPoint x: 441, startPoint y: 118, endPoint x: 508, endPoint y: 118, distance: 67.2
click at [508, 107] on span "Shipped via Veho 653f2e1c87244130c" at bounding box center [461, 102] width 136 height 8
copy link "653f2e1c87244130c"
